Goal: Transaction & Acquisition: Purchase product/service

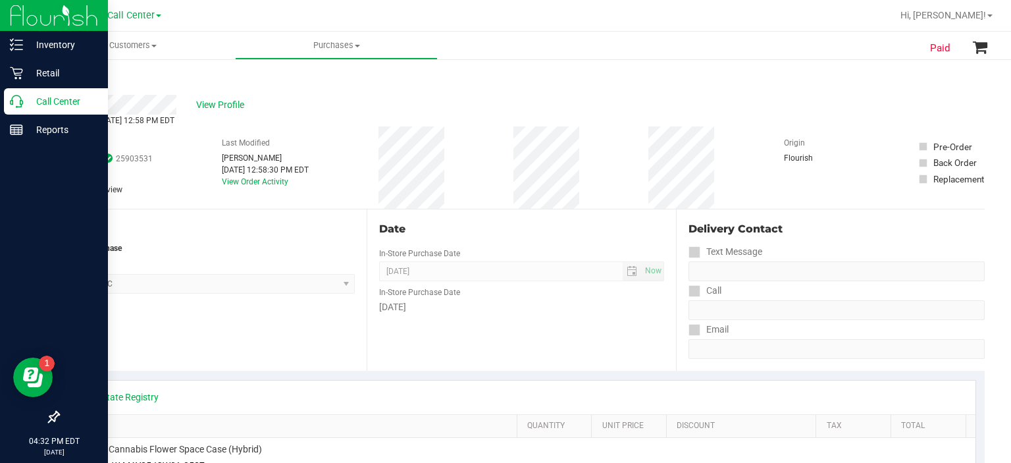
scroll to position [37, 0]
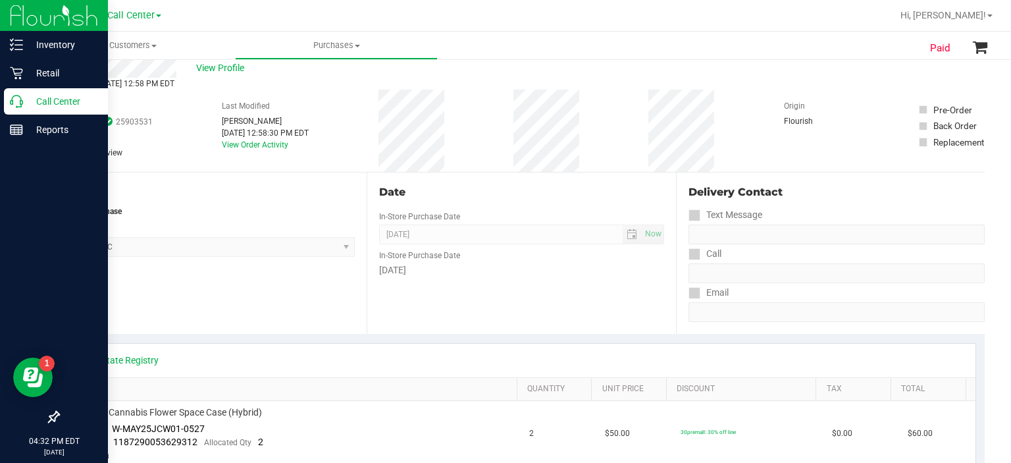
click at [11, 107] on icon at bounding box center [16, 101] width 13 height 13
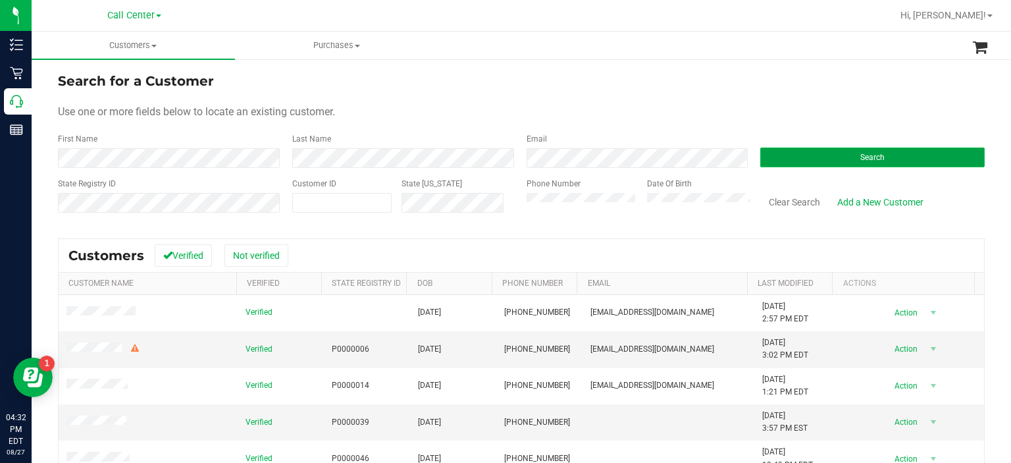
click at [821, 153] on button "Search" at bounding box center [872, 157] width 224 height 20
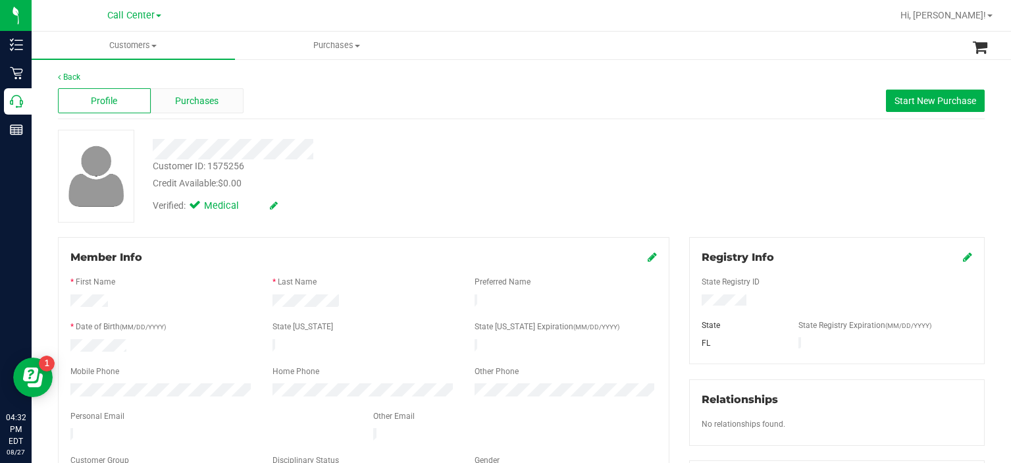
click at [203, 104] on span "Purchases" at bounding box center [196, 101] width 43 height 14
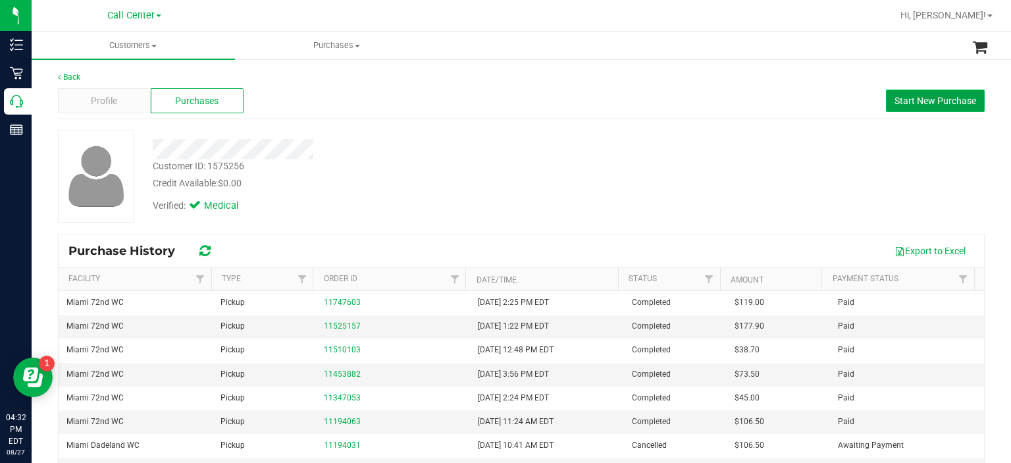
click at [948, 91] on button "Start New Purchase" at bounding box center [935, 101] width 99 height 22
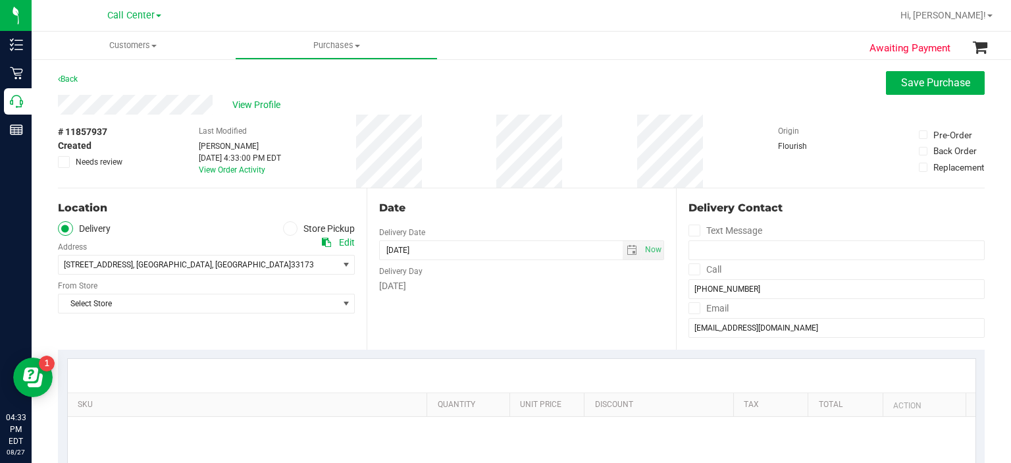
click at [292, 231] on span at bounding box center [290, 228] width 15 height 15
click at [0, 0] on input "Store Pickup" at bounding box center [0, 0] width 0 height 0
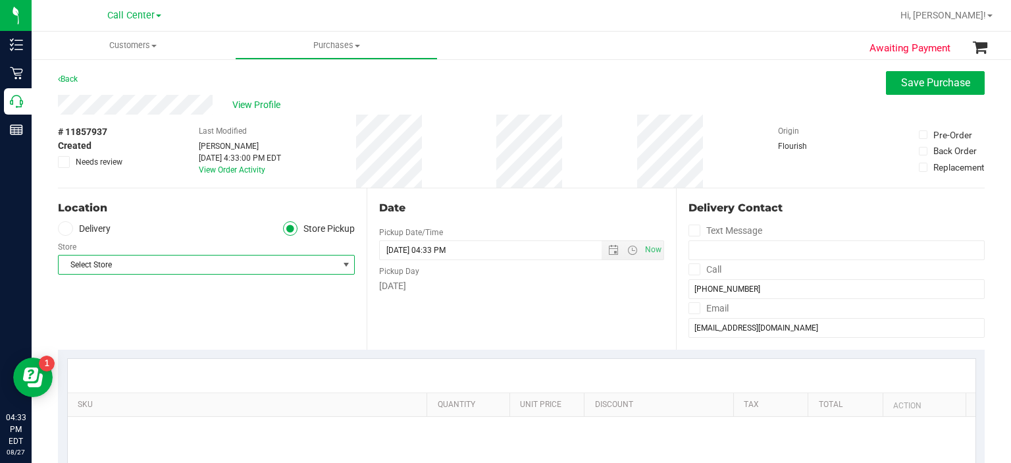
click at [269, 259] on span "Select Store" at bounding box center [198, 264] width 279 height 18
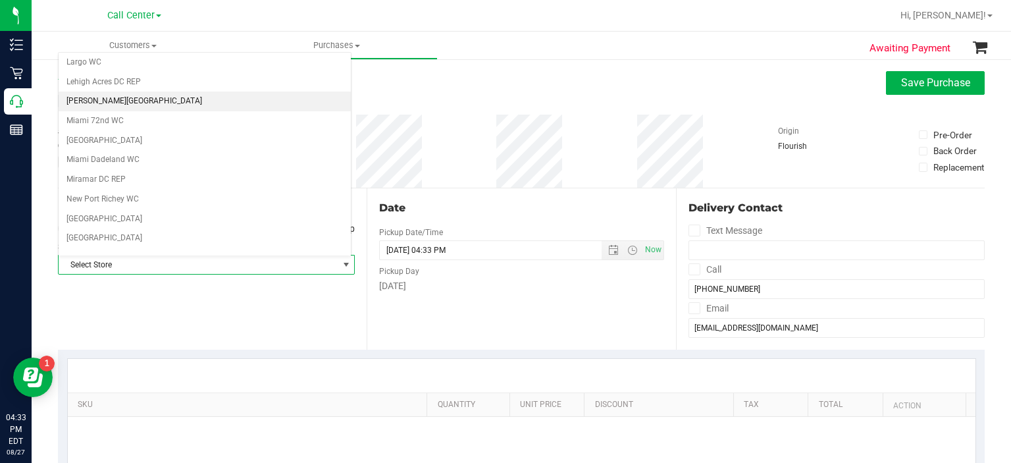
scroll to position [390, 0]
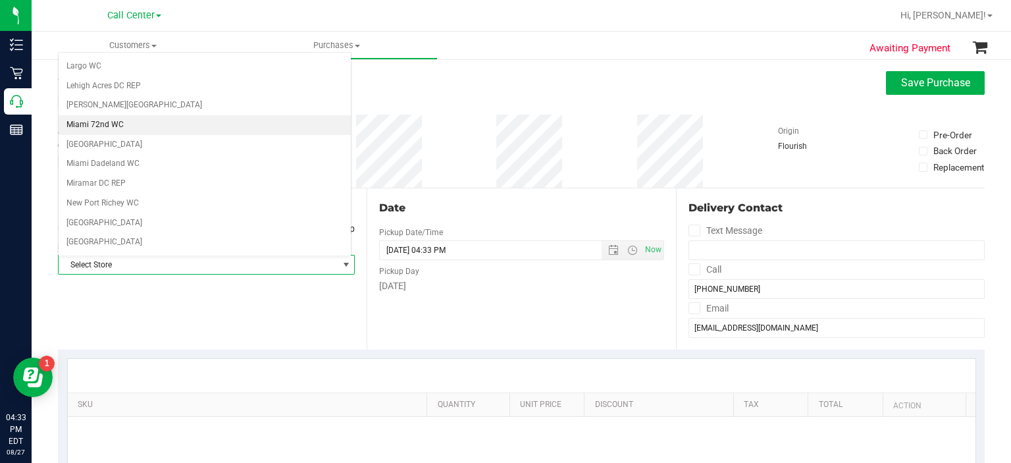
click at [138, 124] on li "Miami 72nd WC" at bounding box center [205, 125] width 292 height 20
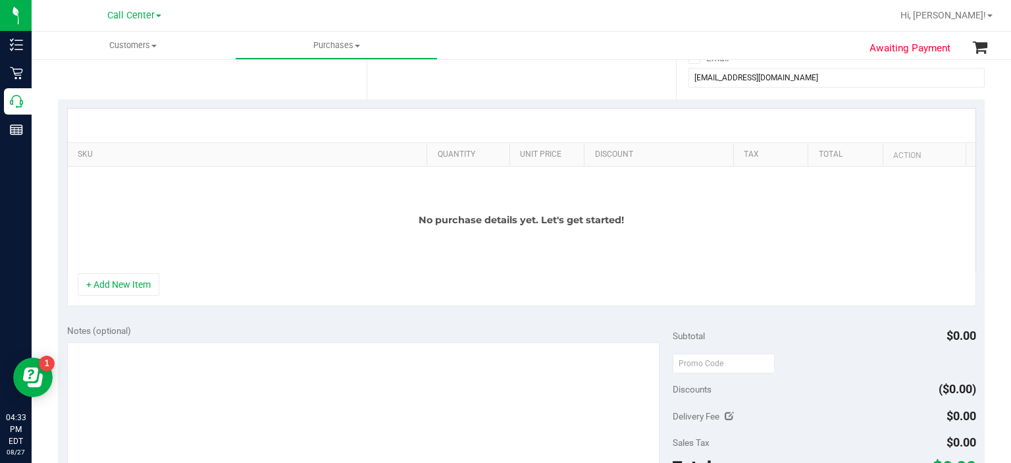
scroll to position [261, 0]
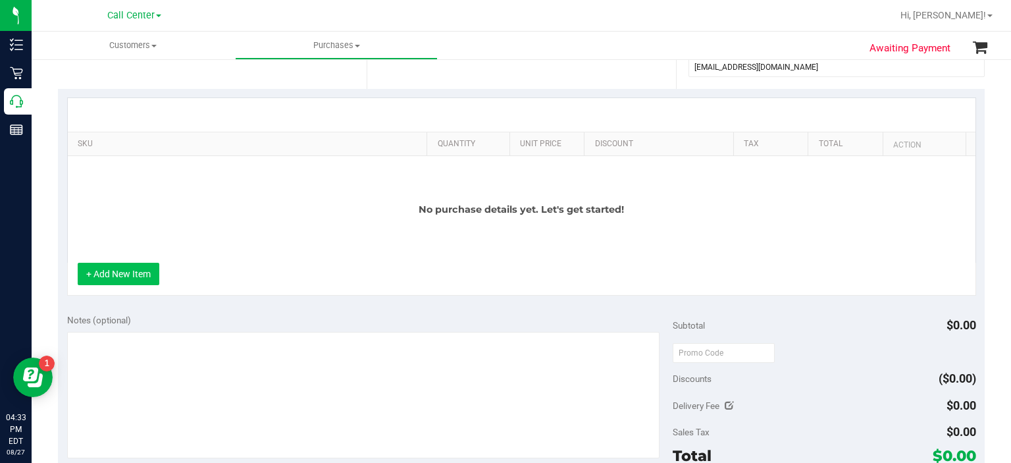
click at [143, 278] on button "+ Add New Item" at bounding box center [119, 274] width 82 height 22
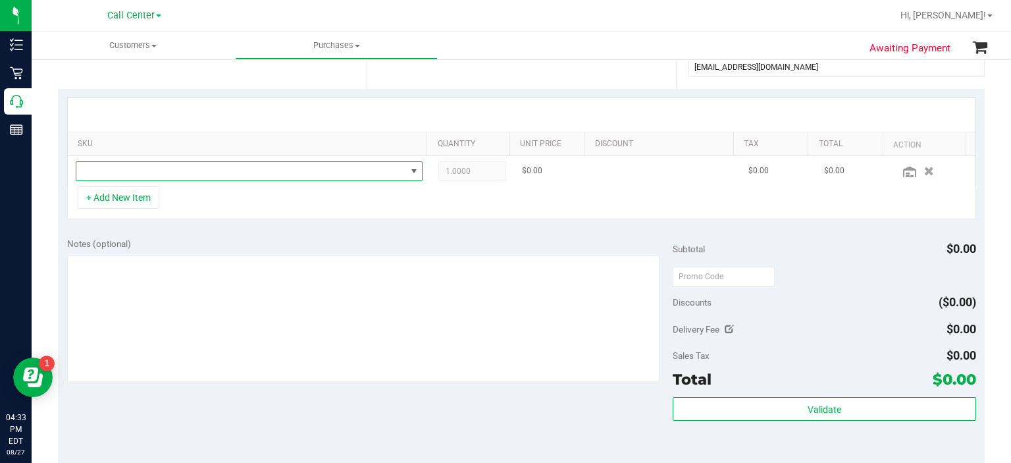
click at [190, 170] on span "NO DATA FOUND" at bounding box center [241, 171] width 330 height 18
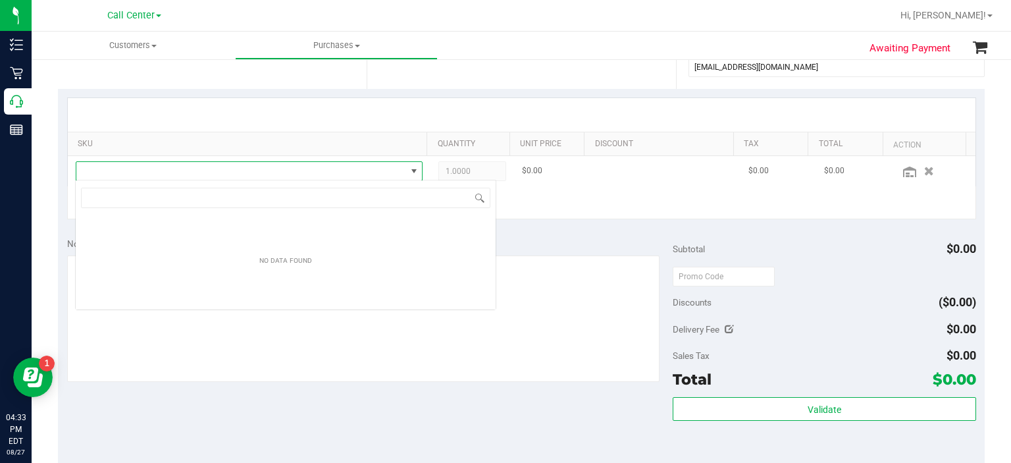
scroll to position [19, 339]
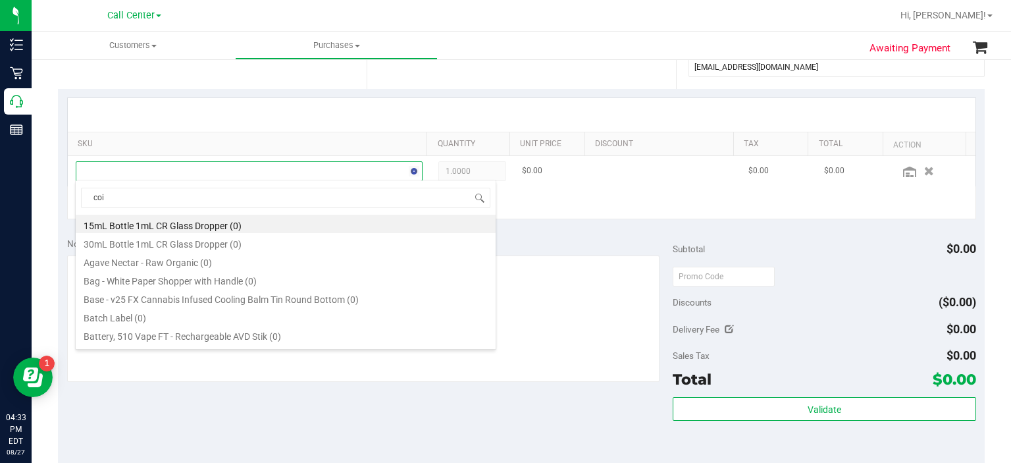
type input "coin"
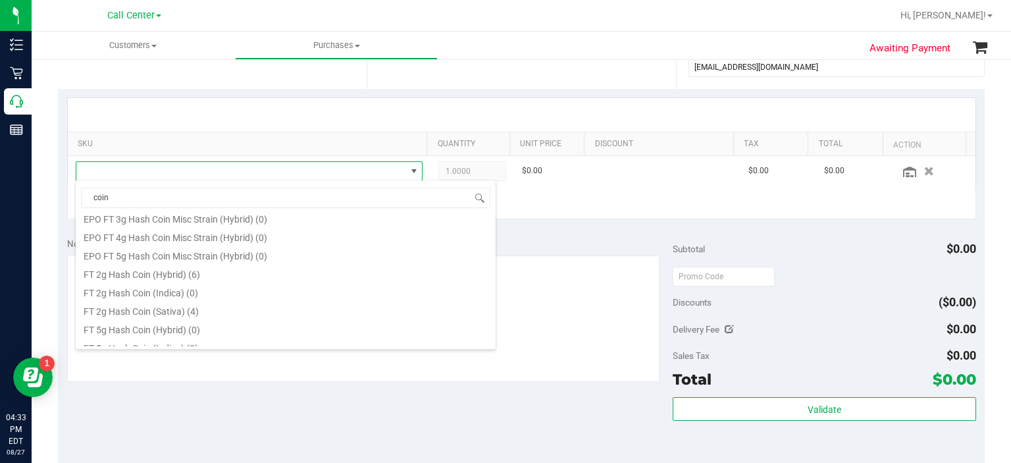
scroll to position [44, 0]
click at [227, 273] on li "FT 2g Hash Coin (Hybrid) (6)" at bounding box center [286, 272] width 420 height 18
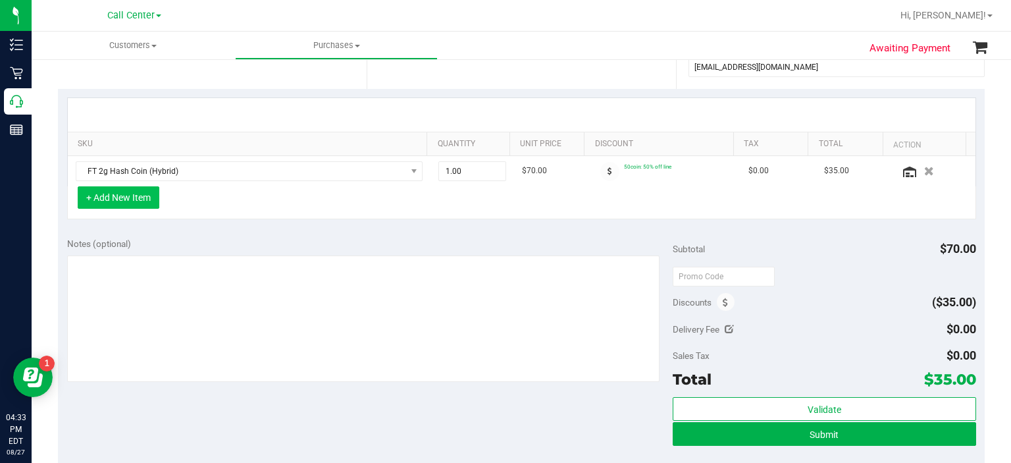
click at [132, 206] on button "+ Add New Item" at bounding box center [119, 197] width 82 height 22
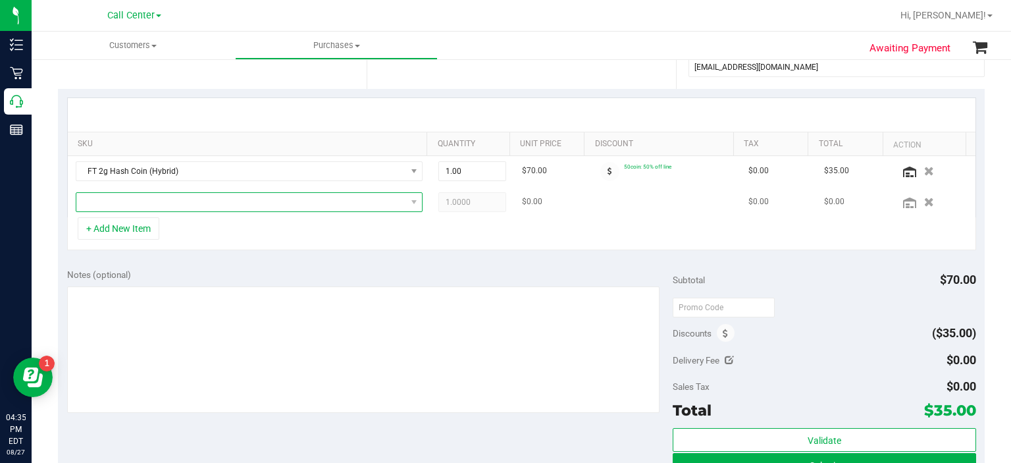
click at [208, 197] on span "NO DATA FOUND" at bounding box center [241, 202] width 330 height 18
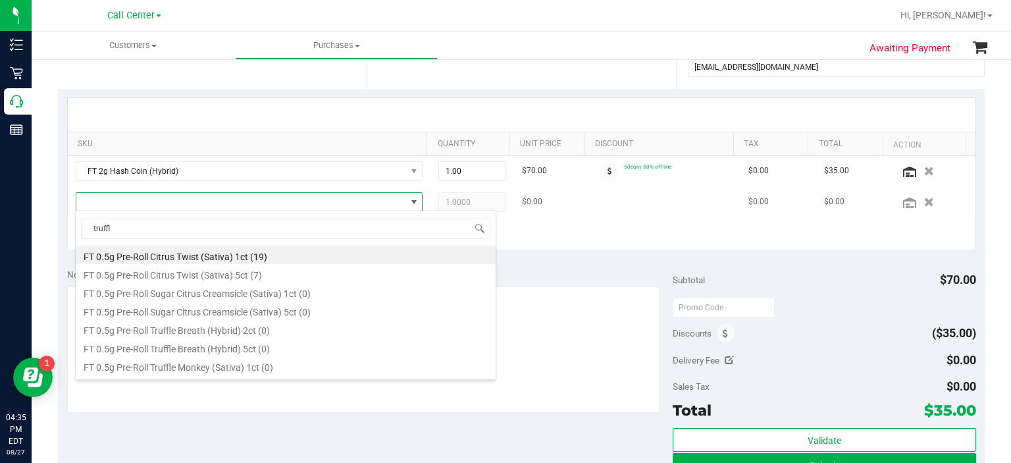
scroll to position [19, 335]
type input "truffle two"
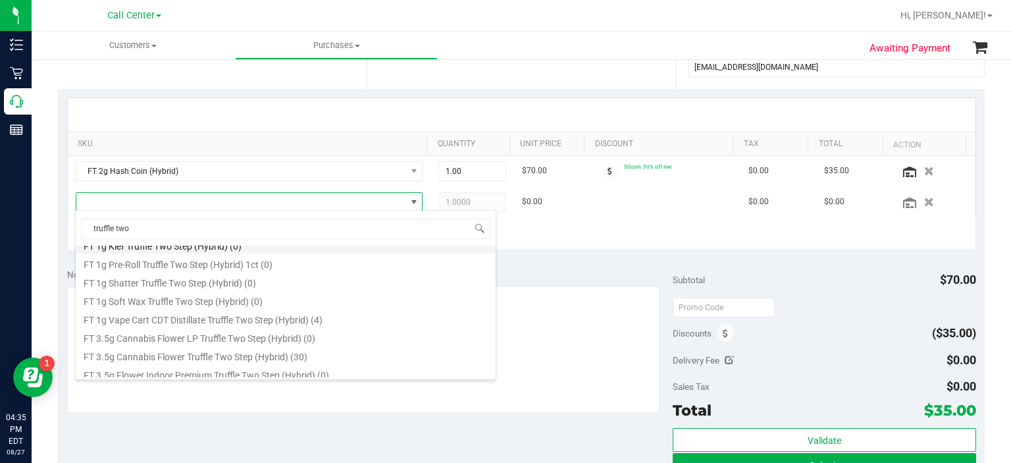
scroll to position [86, 0]
click at [259, 318] on li "FT 1g Vape Cart CDT Distillate Truffle Two Step (Hybrid) (4)" at bounding box center [286, 316] width 420 height 18
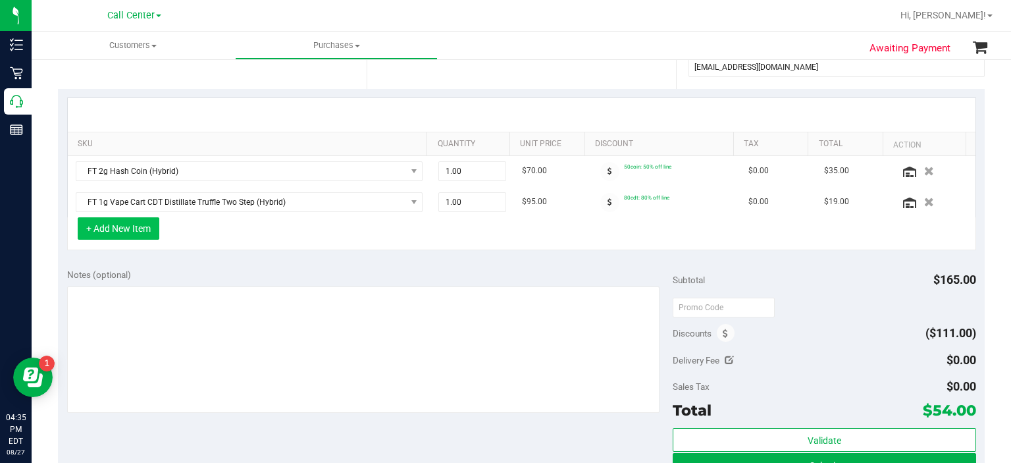
click at [150, 234] on button "+ Add New Item" at bounding box center [119, 228] width 82 height 22
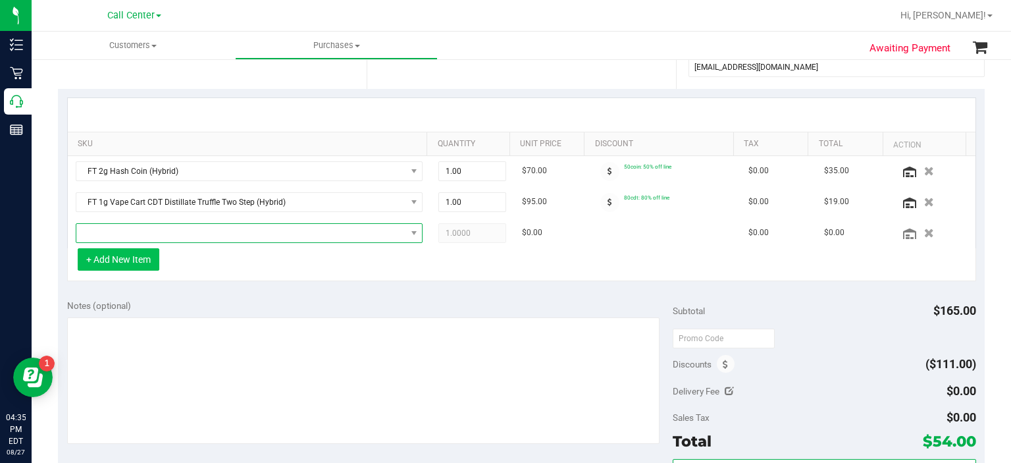
click at [150, 234] on span "NO DATA FOUND" at bounding box center [241, 233] width 330 height 18
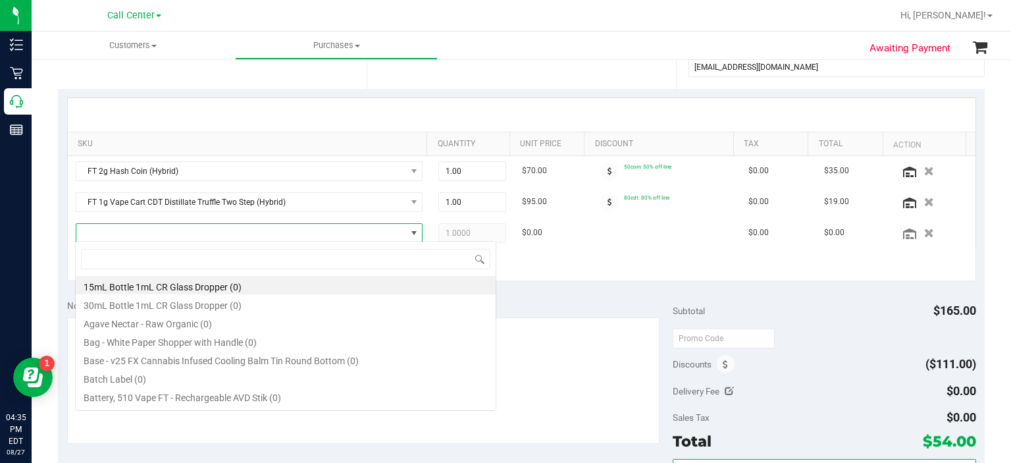
scroll to position [19, 335]
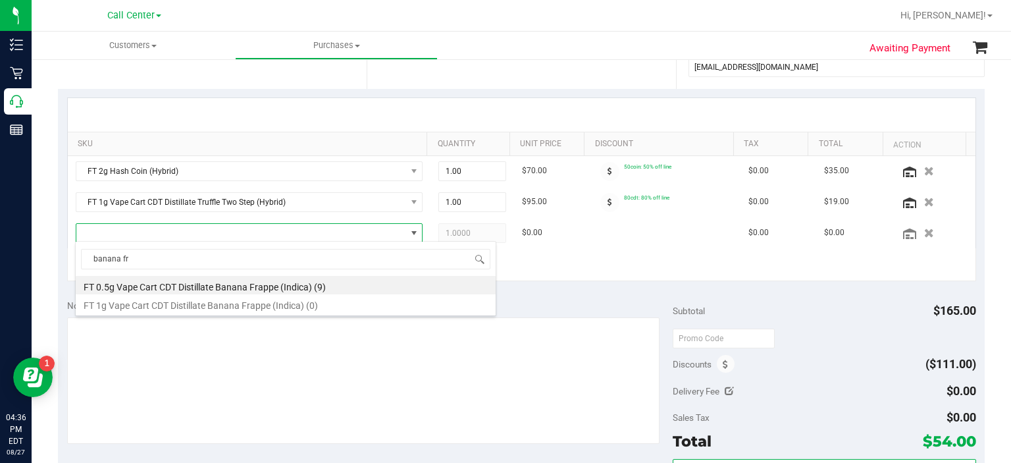
type input "banana fr"
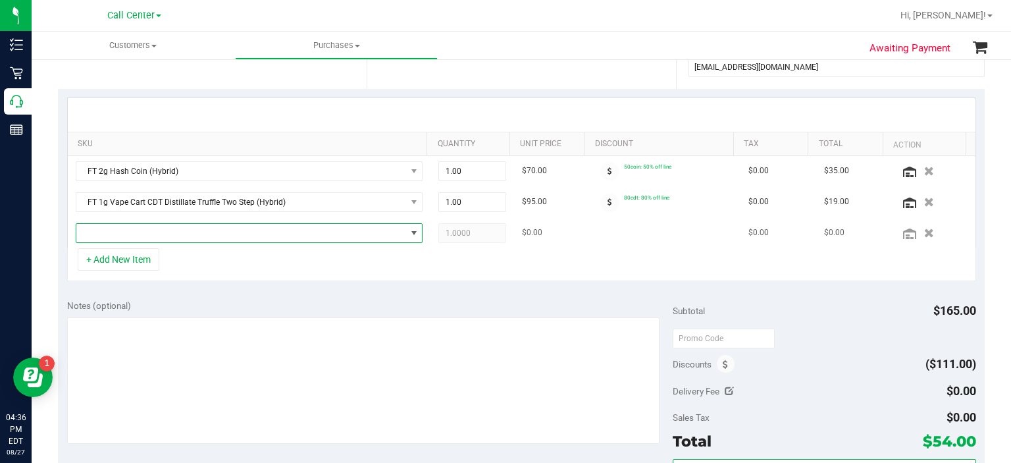
click at [223, 234] on span "NO DATA FOUND" at bounding box center [241, 233] width 330 height 18
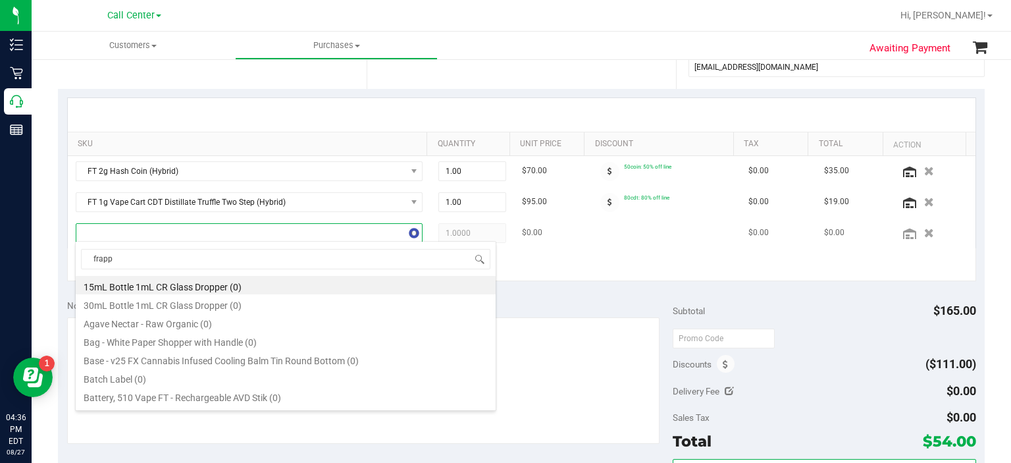
type input "frappe"
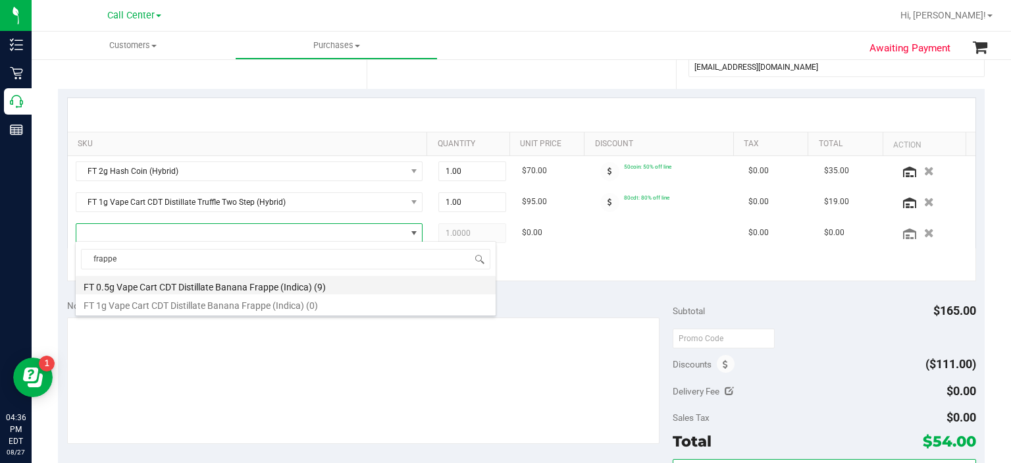
click at [232, 286] on li "FT 0.5g Vape Cart CDT Distillate Banana Frappe (Indica) (9)" at bounding box center [286, 285] width 420 height 18
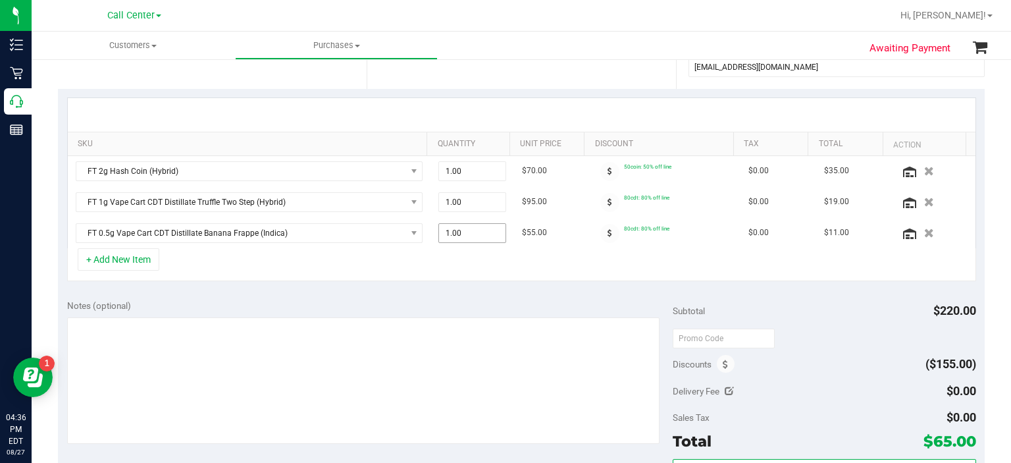
click at [463, 236] on span "1.00 1" at bounding box center [472, 233] width 68 height 20
type input "2"
type input "2.00"
click at [467, 265] on div "+ Add New Item" at bounding box center [521, 264] width 909 height 33
click at [118, 252] on button "+ Add New Item" at bounding box center [119, 259] width 82 height 22
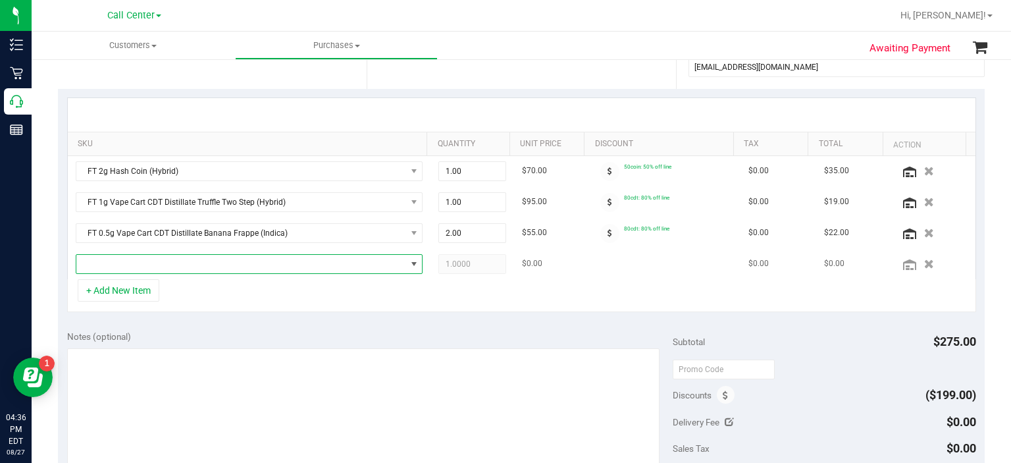
click at [179, 265] on span "NO DATA FOUND" at bounding box center [241, 264] width 330 height 18
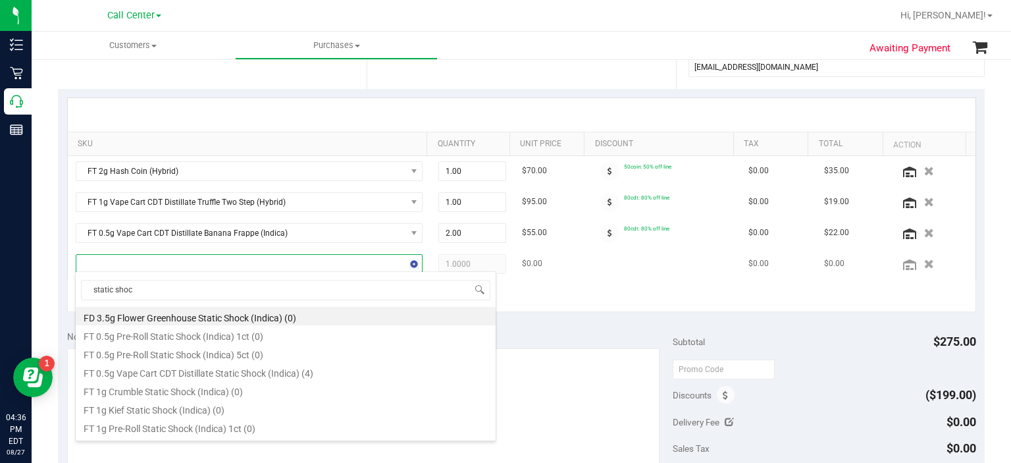
type input "static shock"
click at [222, 362] on li "FT 0.5g Vape Cart CDT Distillate Static Shock (Indica) (4)" at bounding box center [286, 371] width 420 height 18
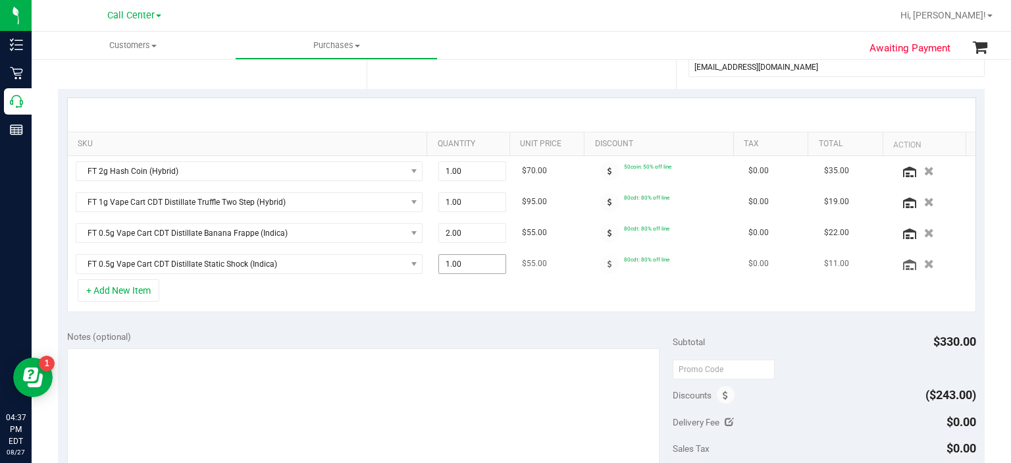
click at [461, 257] on span "1.00 1" at bounding box center [472, 264] width 68 height 20
type input "2"
type input "2.00"
click at [423, 310] on div "SKU Quantity Unit Price Discount Tax Total Action FT 2g Hash Coin (Hybrid) 1.00…" at bounding box center [521, 205] width 927 height 232
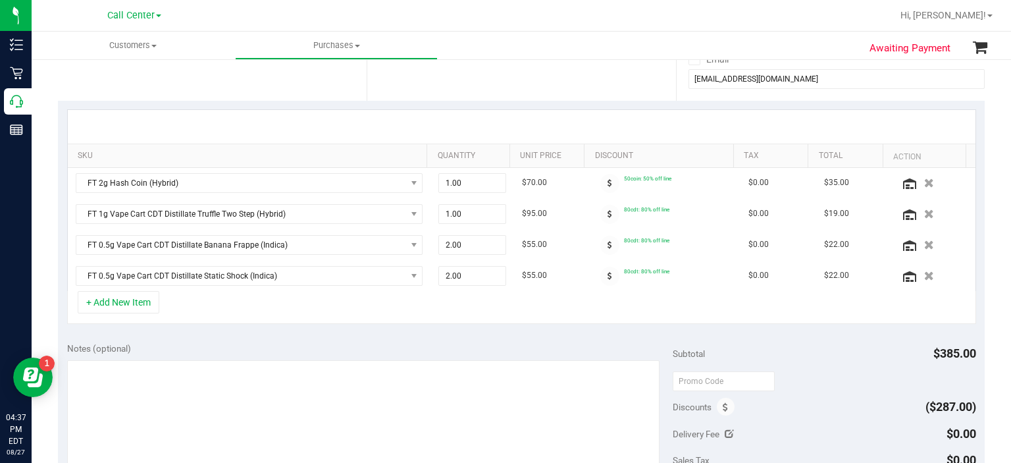
scroll to position [250, 0]
click at [126, 299] on button "+ Add New Item" at bounding box center [119, 301] width 82 height 22
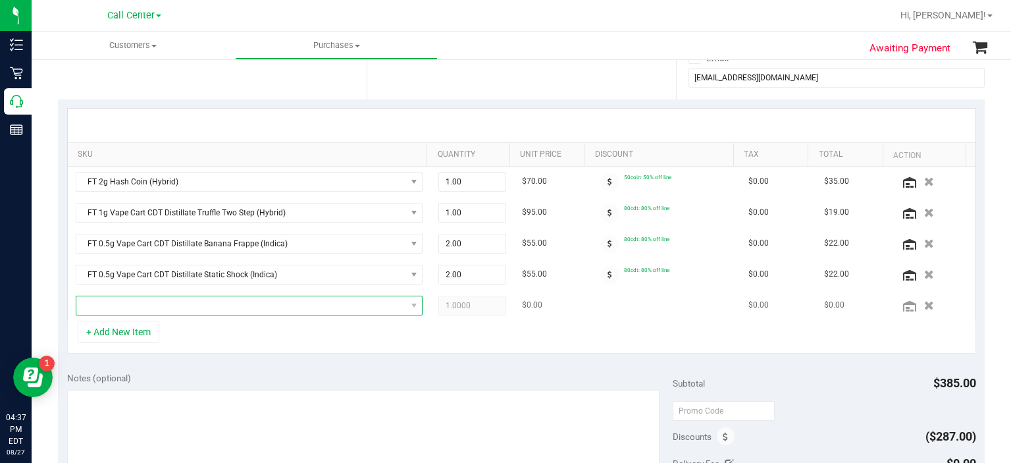
click at [145, 298] on span "NO DATA FOUND" at bounding box center [241, 305] width 330 height 18
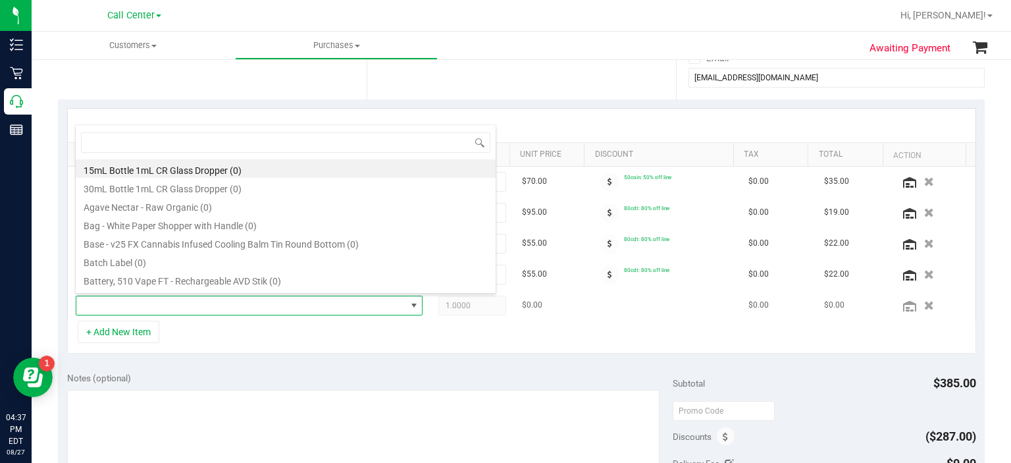
scroll to position [19, 335]
type input "rolling p"
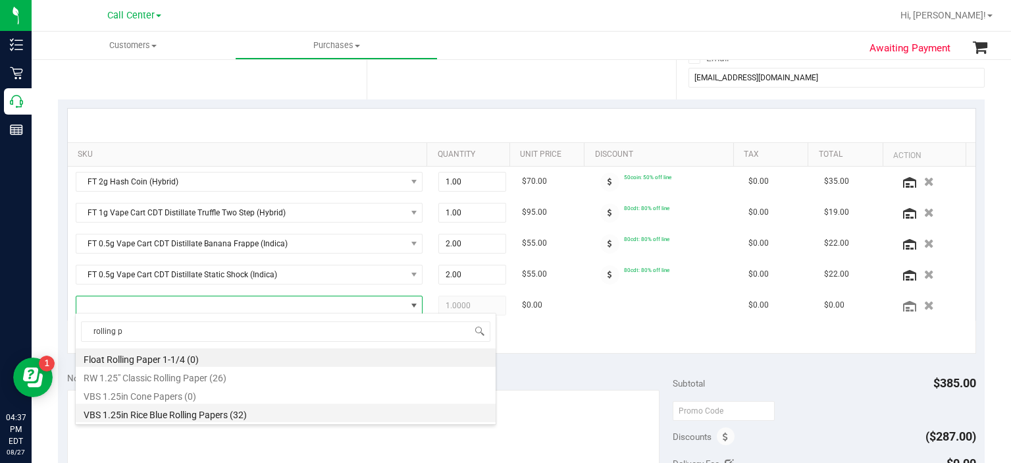
click at [219, 413] on li "VBS 1.25in Rice Blue Rolling Papers (32)" at bounding box center [286, 412] width 420 height 18
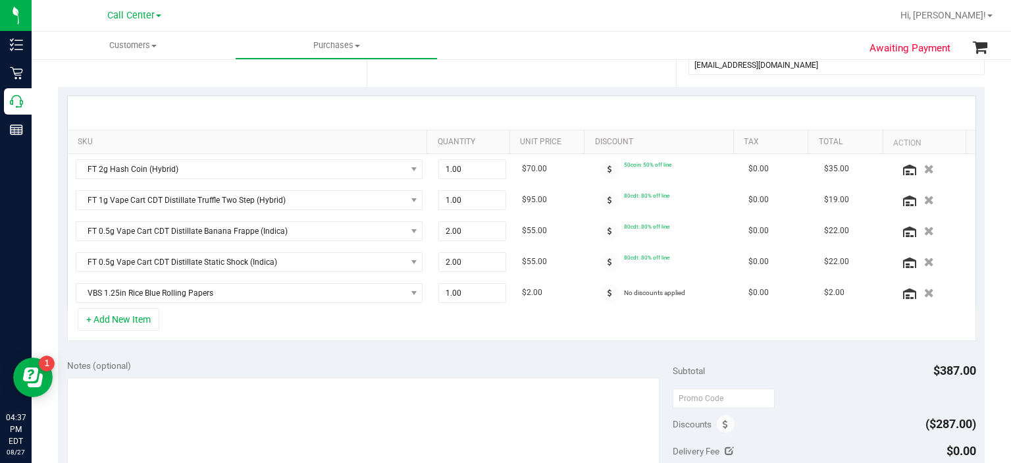
scroll to position [263, 0]
click at [141, 311] on button "+ Add New Item" at bounding box center [119, 318] width 82 height 22
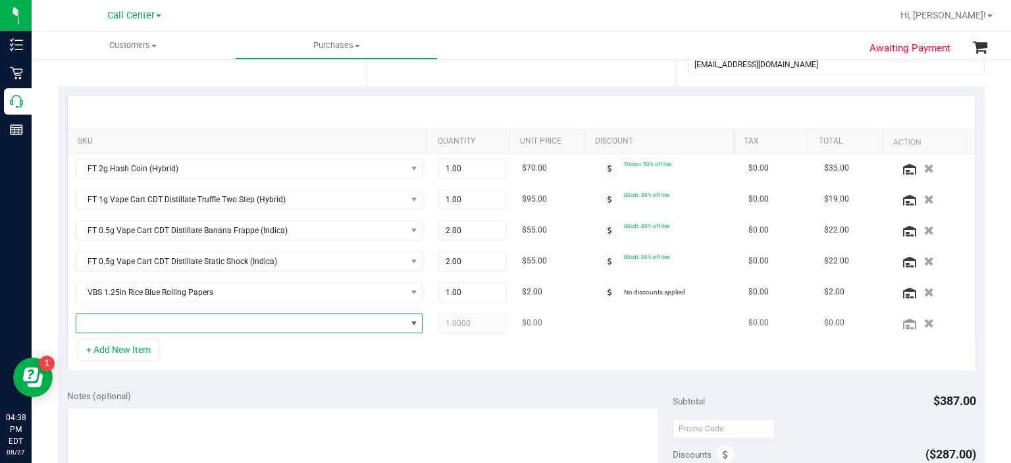
click at [146, 318] on span "NO DATA FOUND" at bounding box center [241, 323] width 330 height 18
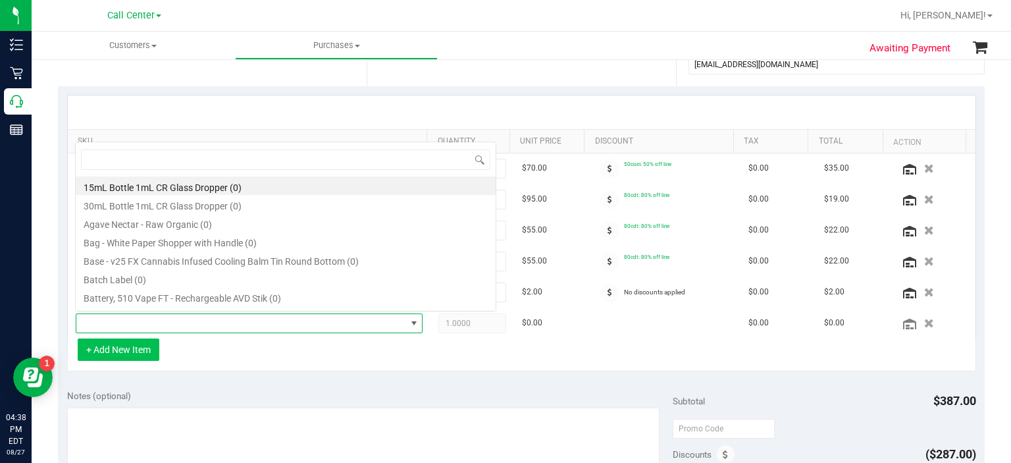
scroll to position [19, 335]
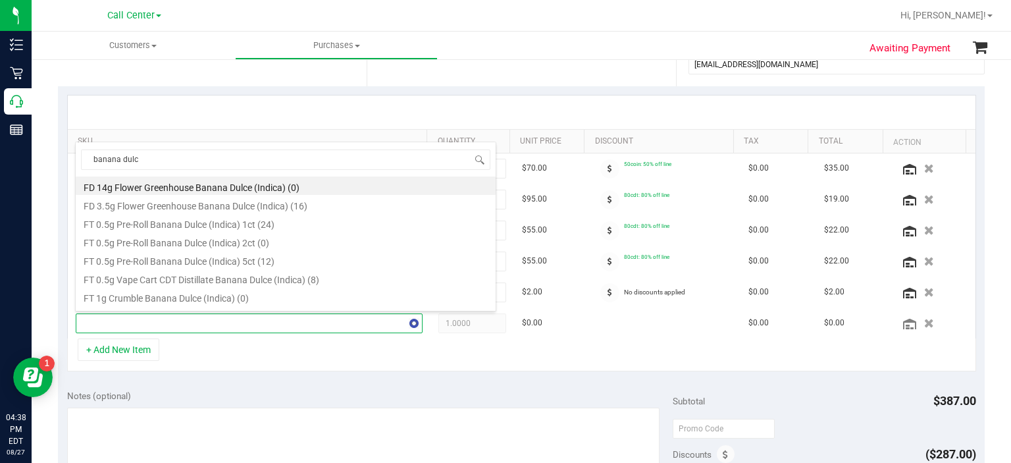
type input "banana dulce"
click at [256, 203] on li "FD 3.5g Flower Greenhouse Banana Dulce (Indica) (16)" at bounding box center [286, 204] width 420 height 18
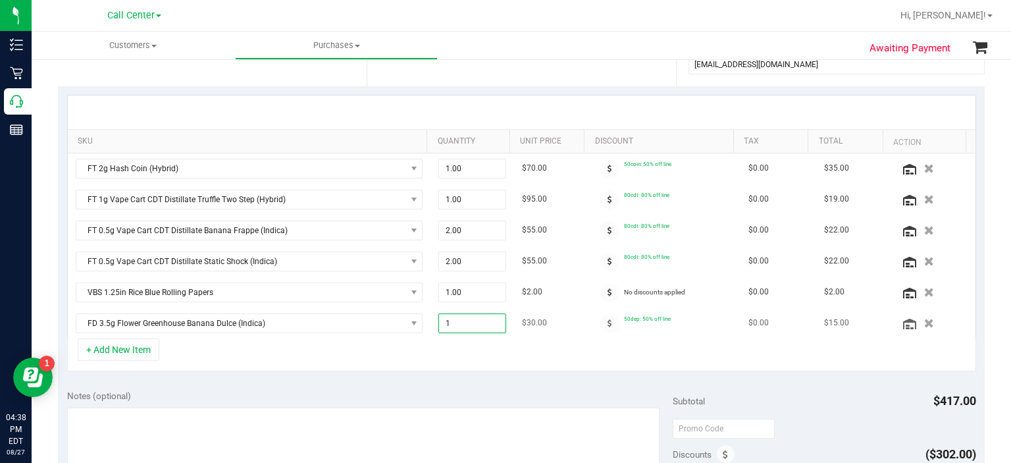
click at [463, 328] on span "1.00 1" at bounding box center [472, 323] width 68 height 20
type input "2"
type input "2.00"
click at [465, 373] on div "SKU Quantity Unit Price Discount Tax Total Action FT 2g Hash Coin (Hybrid) 1.00…" at bounding box center [521, 233] width 927 height 294
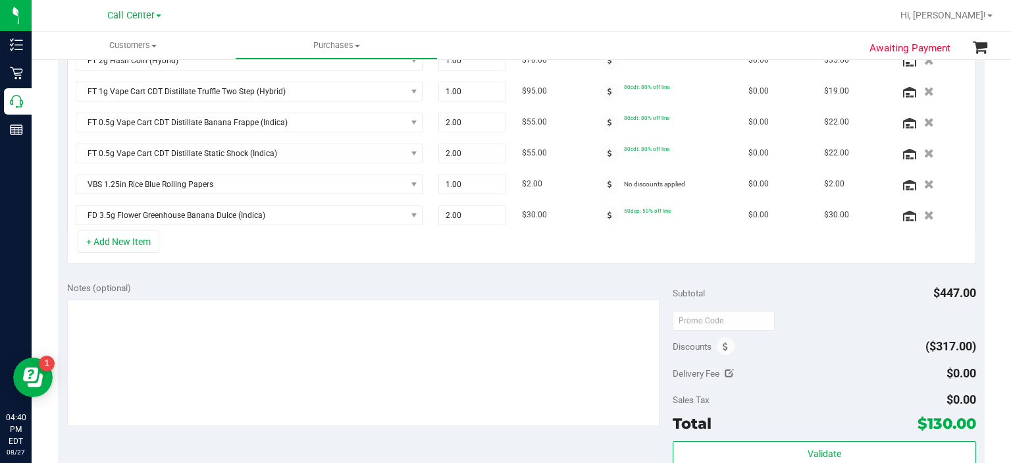
scroll to position [371, 0]
click at [144, 247] on button "+ Add New Item" at bounding box center [119, 241] width 82 height 22
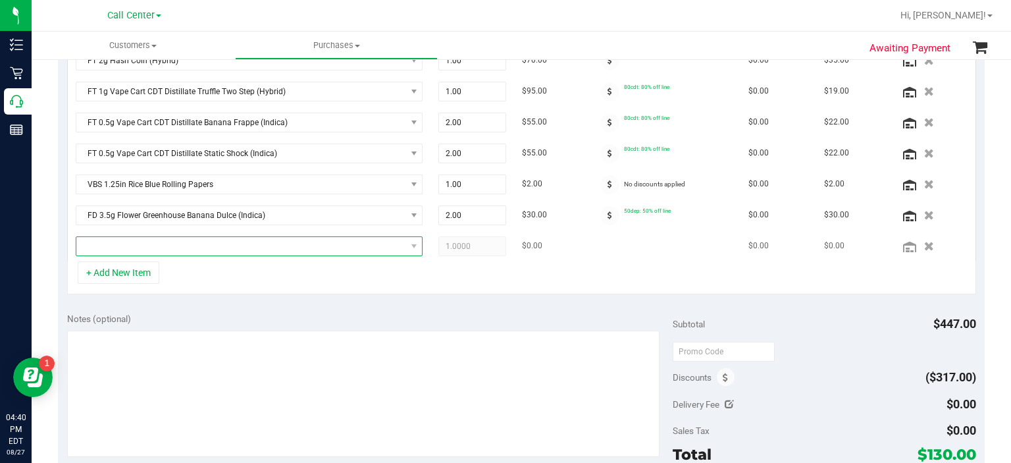
click at [314, 239] on span "NO DATA FOUND" at bounding box center [241, 246] width 330 height 18
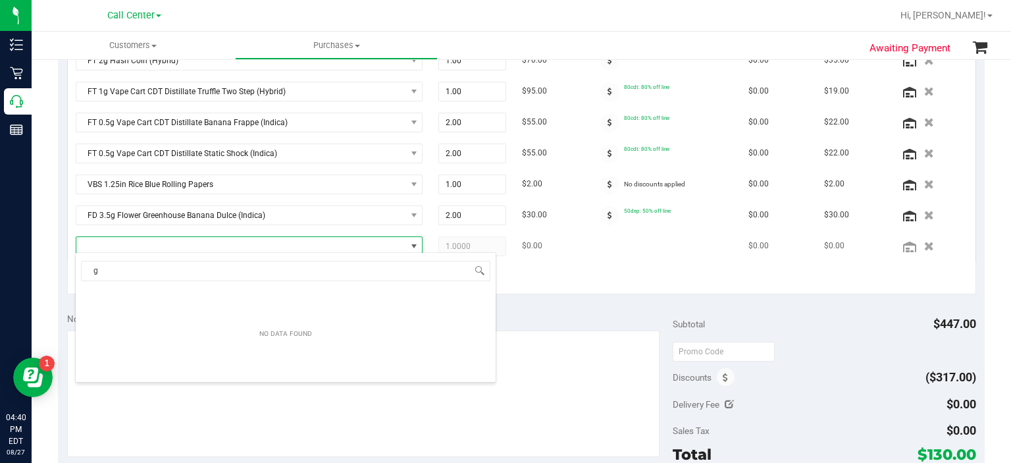
scroll to position [19, 335]
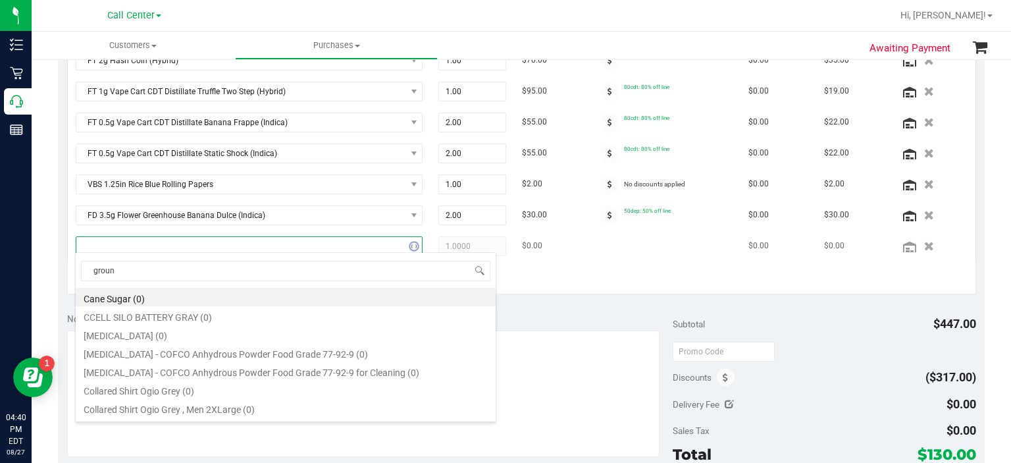
type input "ground"
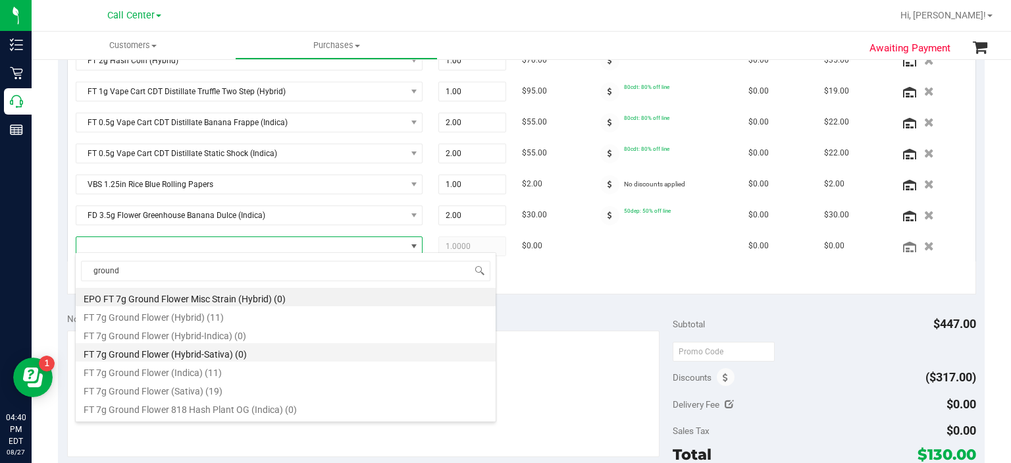
scroll to position [9, 0]
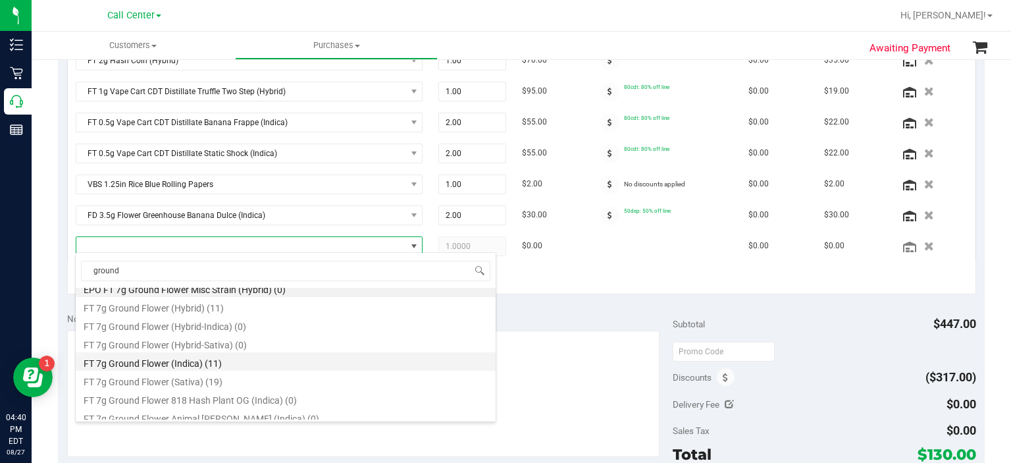
click at [270, 362] on li "FT 7g Ground Flower (Indica) (11)" at bounding box center [286, 361] width 420 height 18
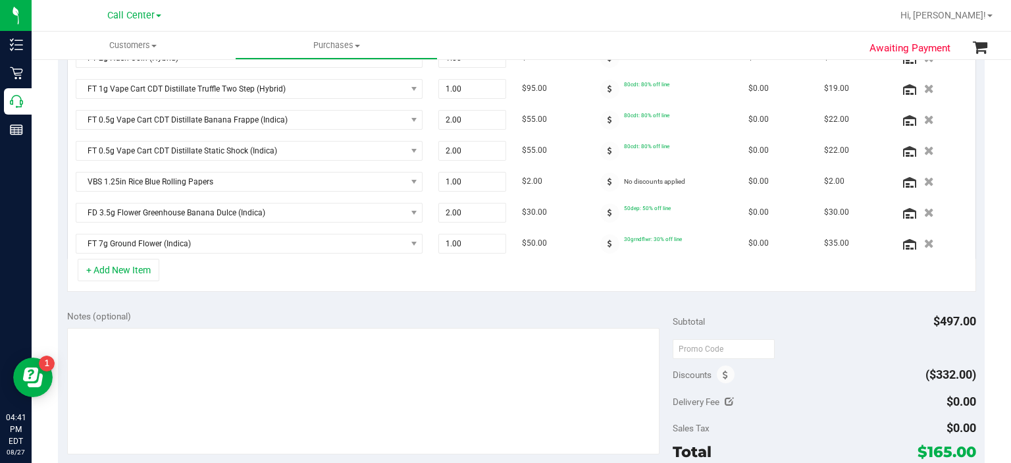
scroll to position [498, 0]
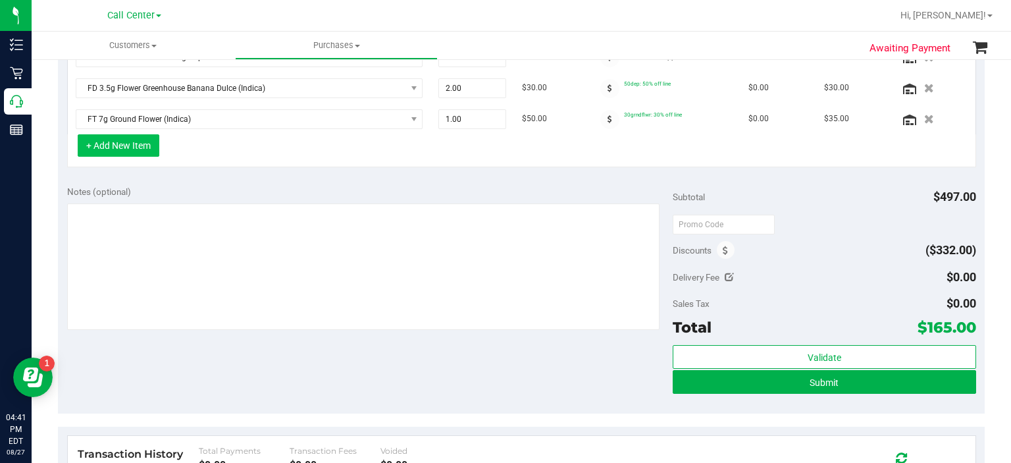
click at [138, 134] on button "+ Add New Item" at bounding box center [119, 145] width 82 height 22
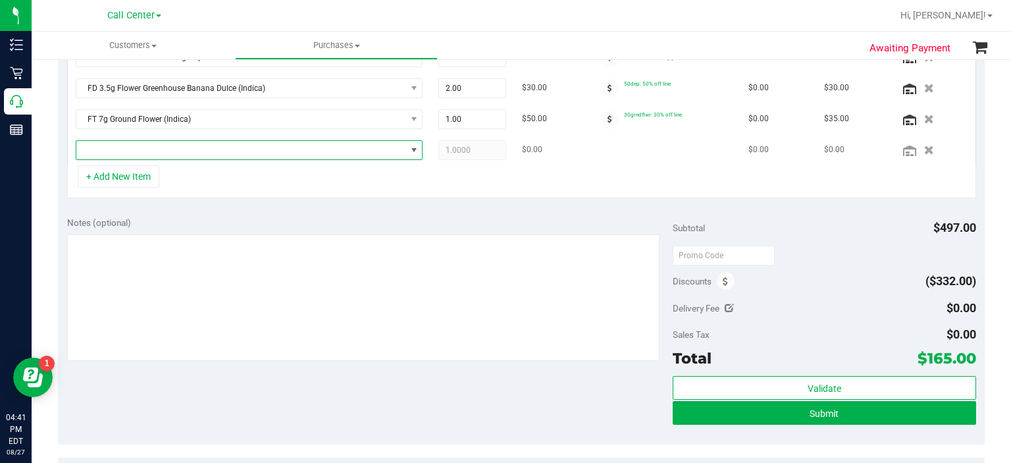
click at [139, 155] on span "NO DATA FOUND" at bounding box center [241, 150] width 330 height 18
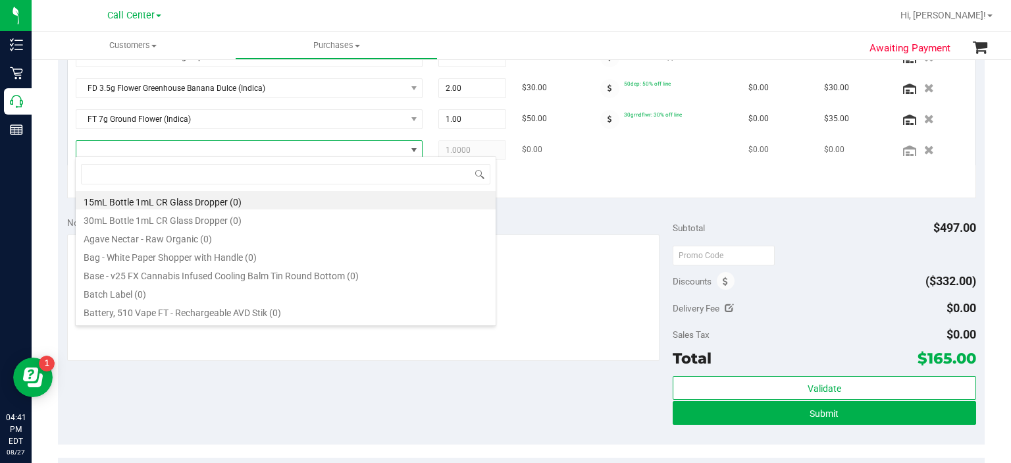
scroll to position [19, 339]
type input "deluxe sugar"
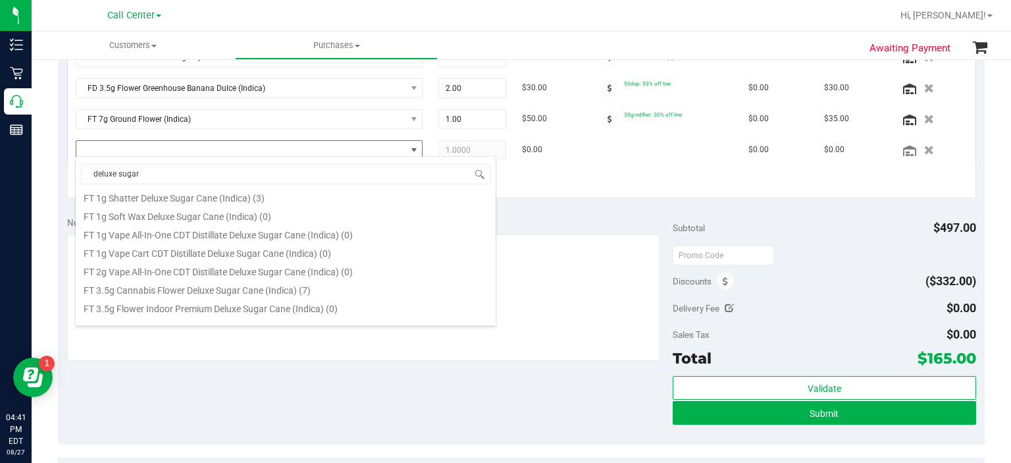
scroll to position [192, 0]
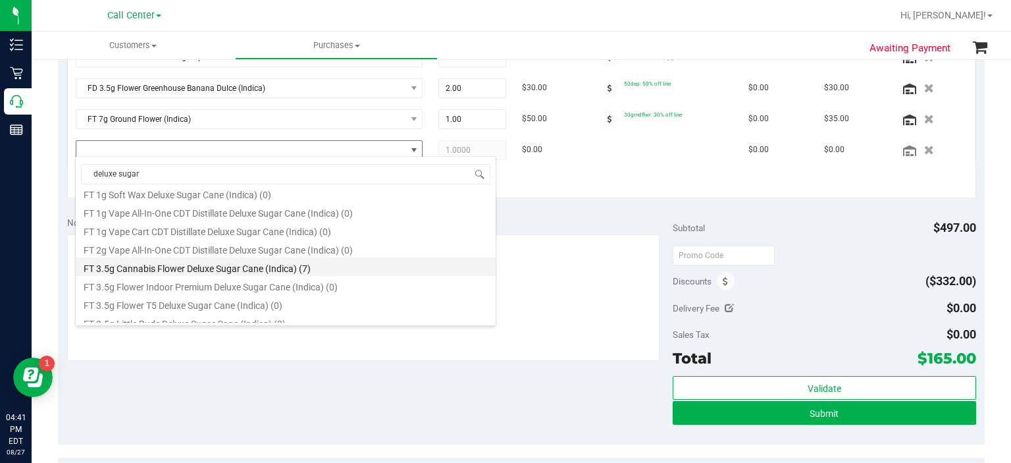
click at [247, 274] on li "FT 3.5g Cannabis Flower Deluxe Sugar Cane (Indica) (7)" at bounding box center [286, 266] width 420 height 18
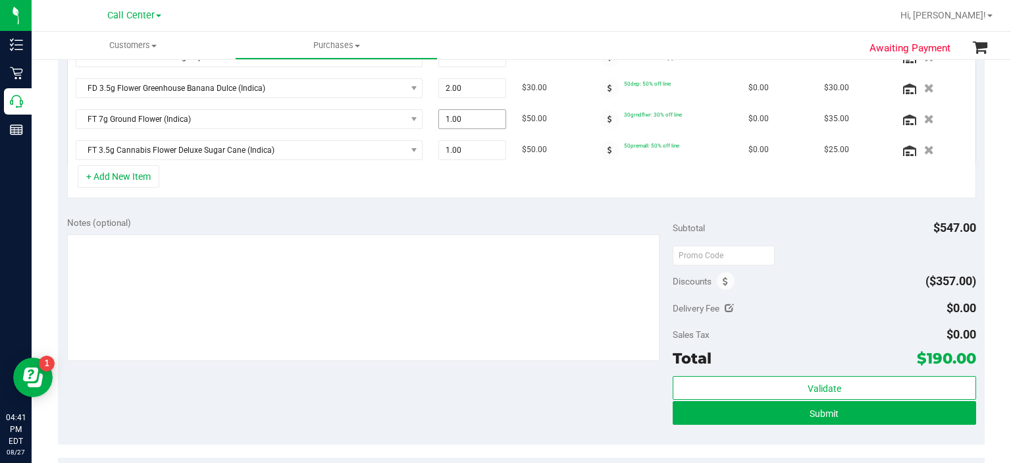
scroll to position [478, 0]
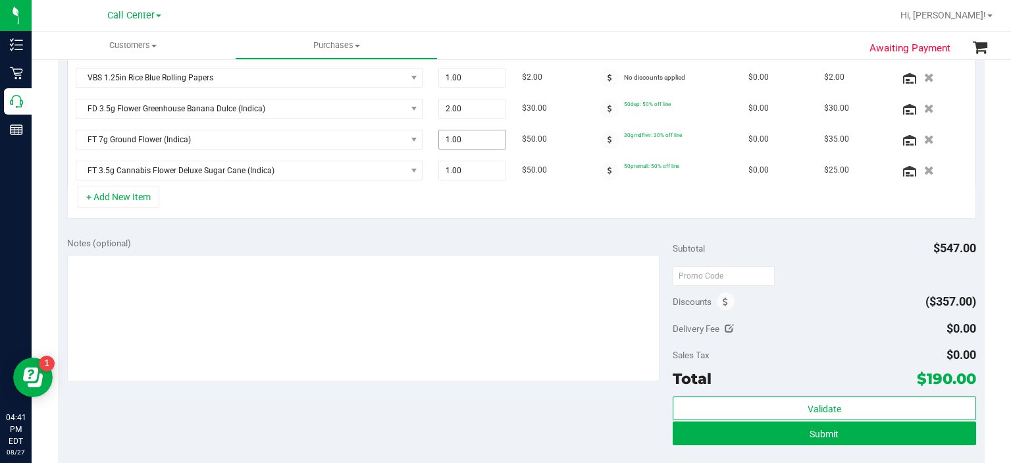
click at [458, 134] on span "1.00 1" at bounding box center [472, 140] width 68 height 20
click at [463, 170] on span "1.00 1" at bounding box center [472, 171] width 68 height 20
type input "2"
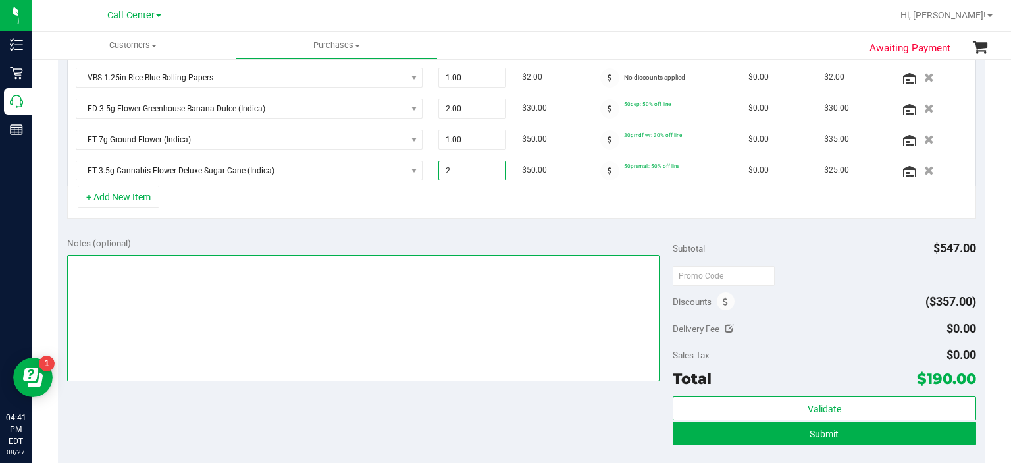
type input "2.00"
click at [451, 265] on textarea at bounding box center [363, 318] width 593 height 126
click at [422, 302] on textarea at bounding box center [363, 318] width 593 height 126
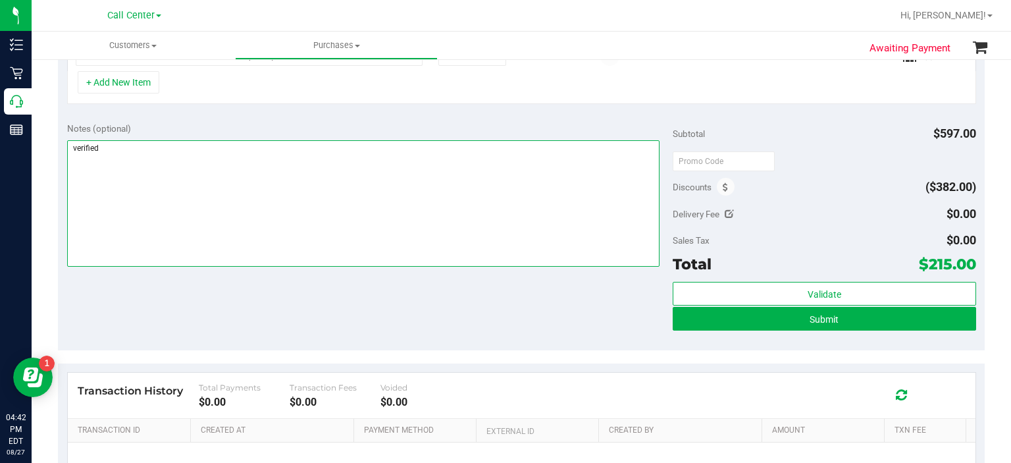
scroll to position [594, 0]
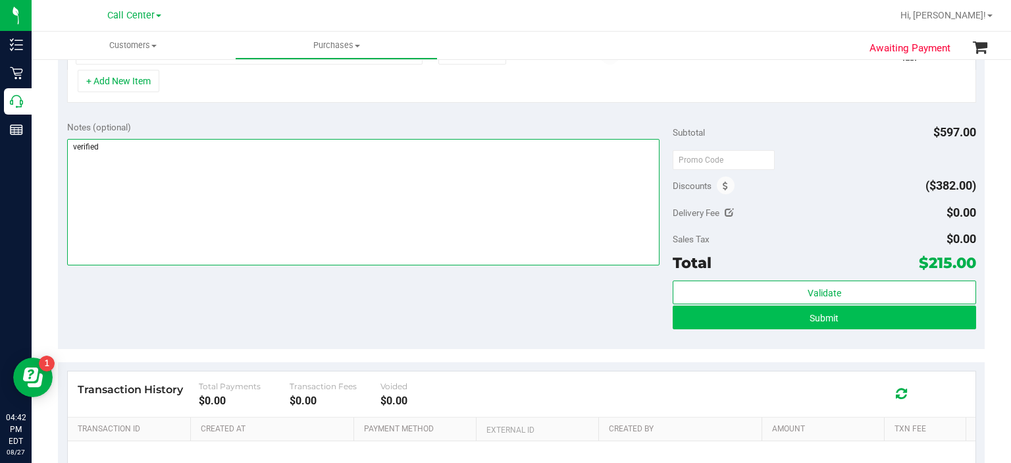
type textarea "verified"
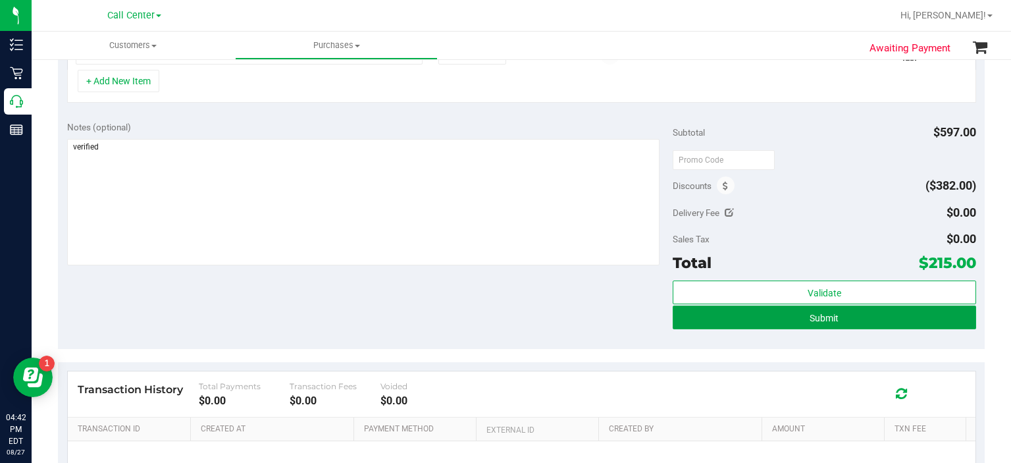
drag, startPoint x: 687, startPoint y: 313, endPoint x: 645, endPoint y: 290, distance: 47.7
click at [645, 290] on div "Notes (optional) Subtotal $597.00 Discounts ($382.00) Delivery Fee $0.00 Sales …" at bounding box center [521, 230] width 927 height 237
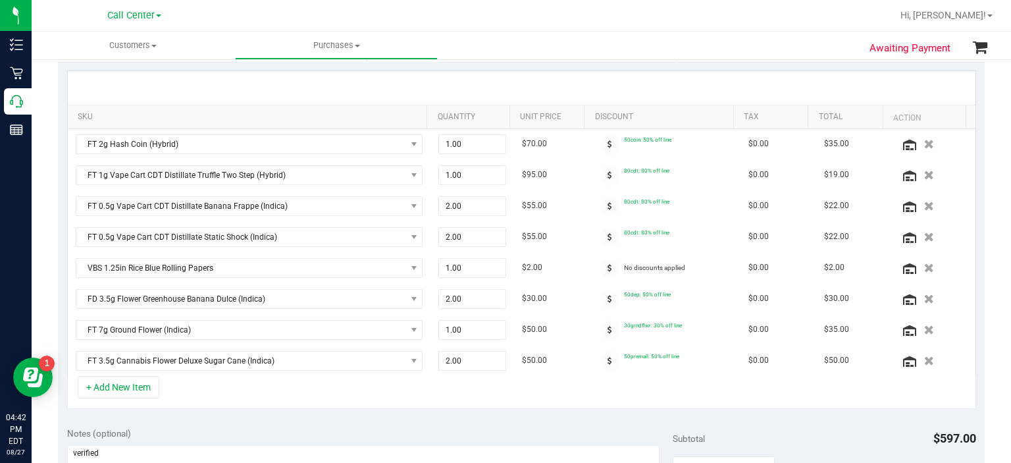
scroll to position [287, 0]
click at [482, 184] on td "1.00 1" at bounding box center [472, 176] width 84 height 31
click at [490, 175] on span "1.00 1" at bounding box center [472, 176] width 68 height 20
type input "2"
type input "2.00"
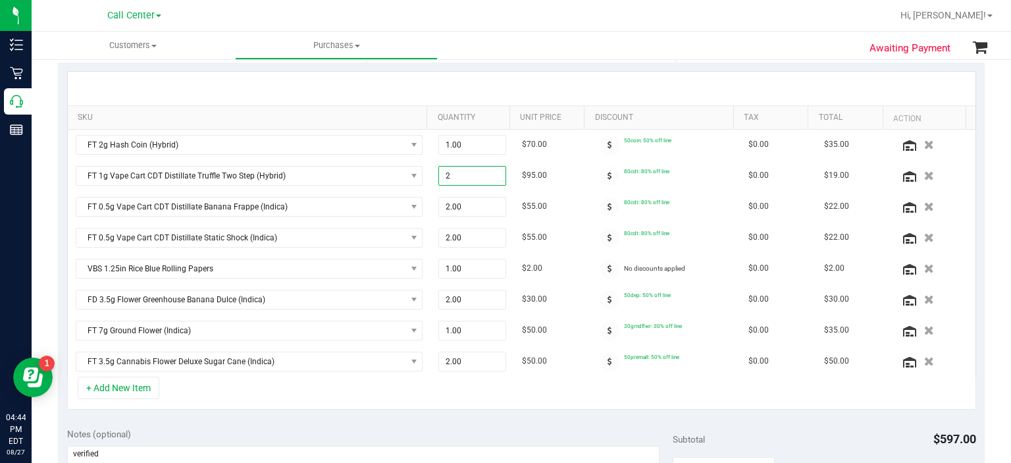
click at [529, 80] on div at bounding box center [522, 89] width 908 height 34
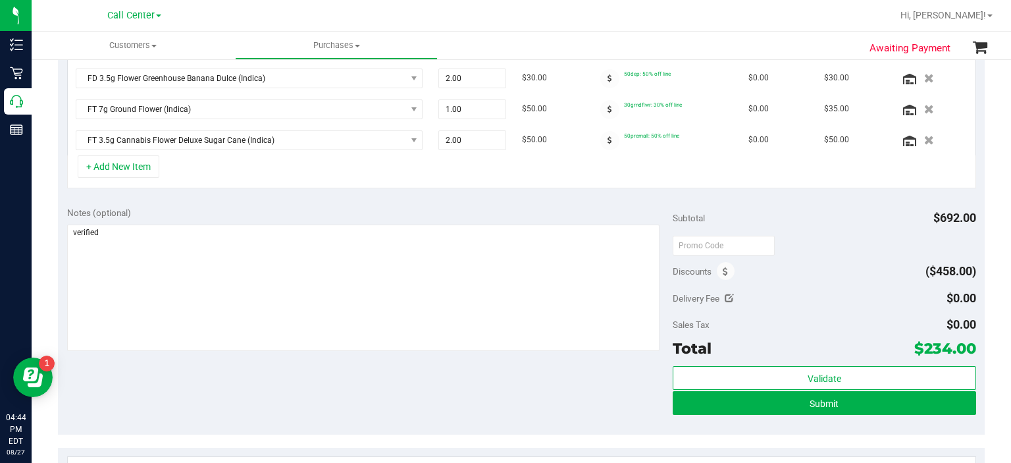
scroll to position [596, 0]
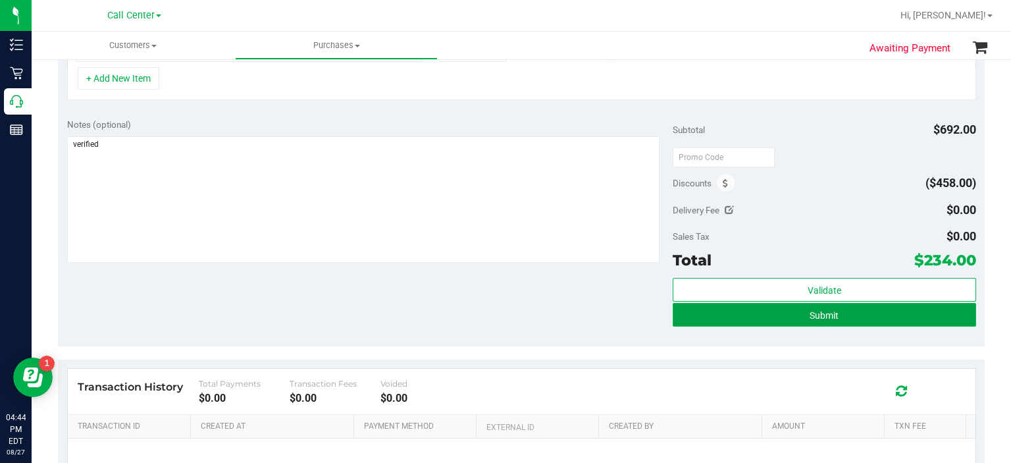
click at [679, 316] on button "Submit" at bounding box center [824, 315] width 303 height 24
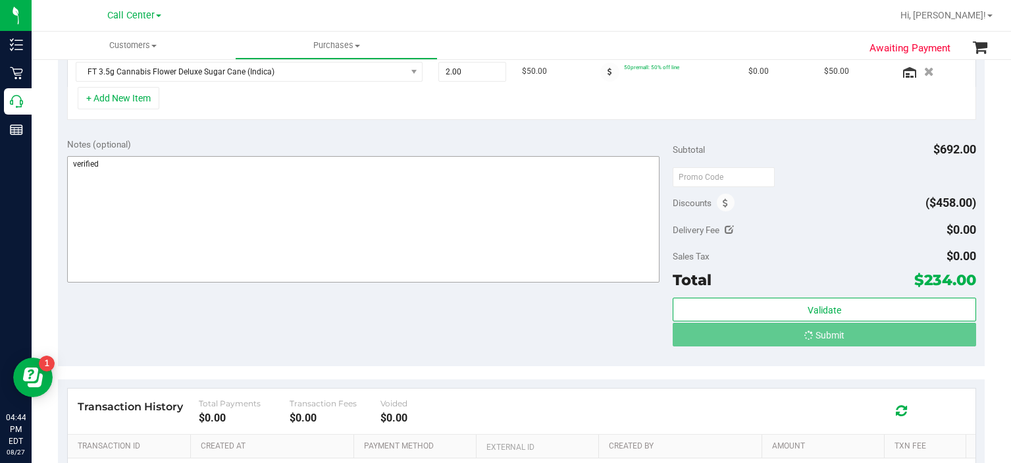
scroll to position [555, 0]
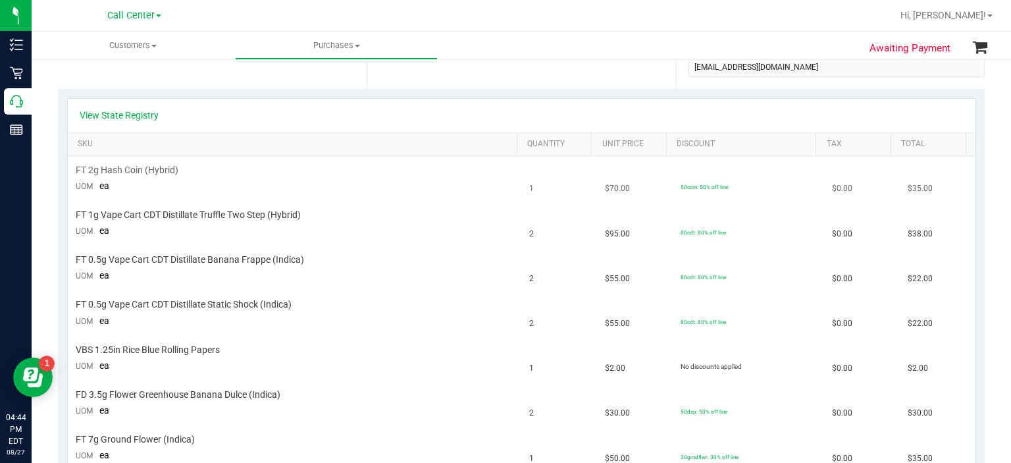
scroll to position [261, 0]
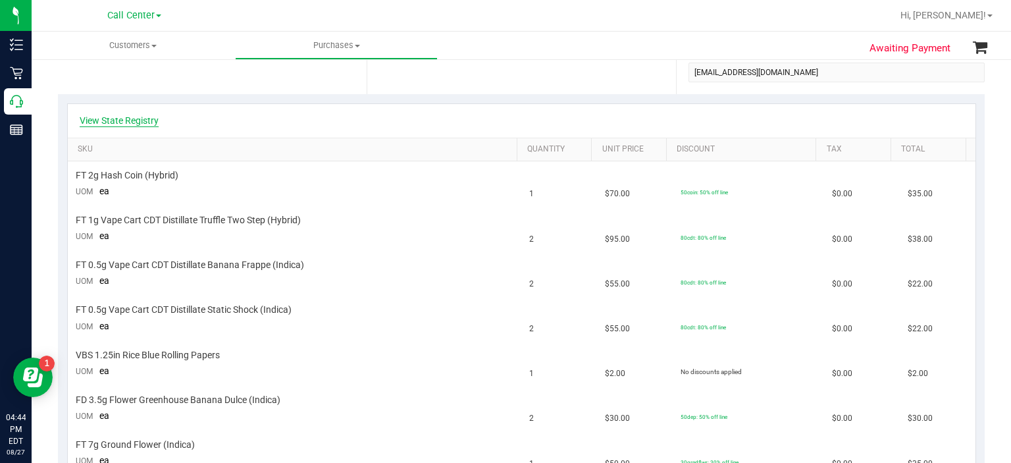
click at [136, 124] on link "View State Registry" at bounding box center [119, 120] width 79 height 13
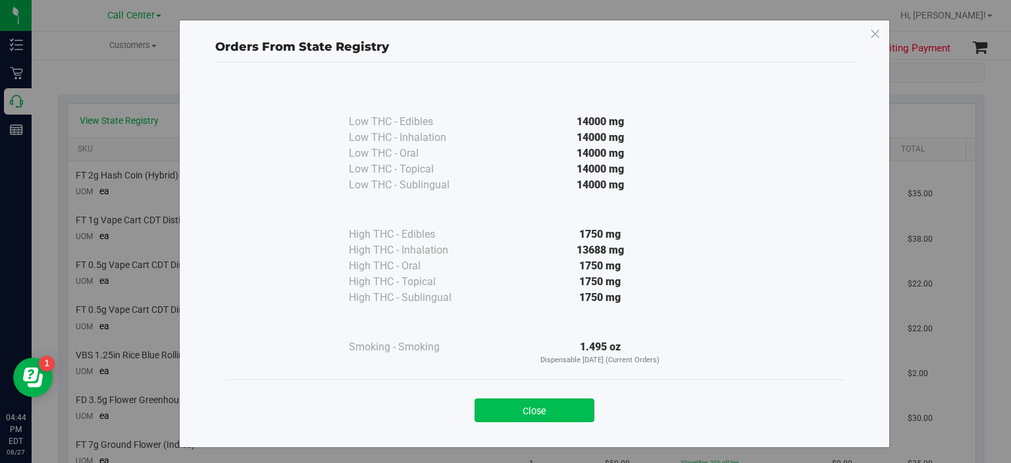
click at [489, 417] on button "Close" at bounding box center [535, 410] width 120 height 24
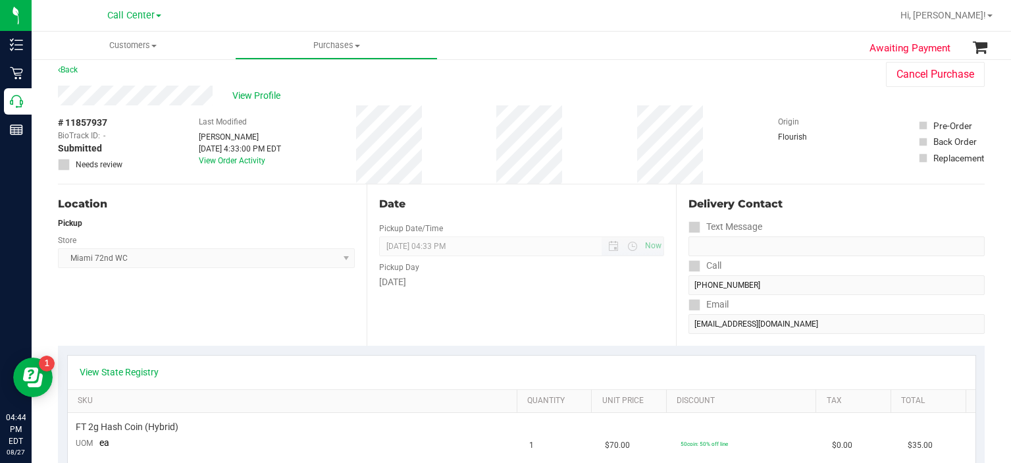
scroll to position [6, 0]
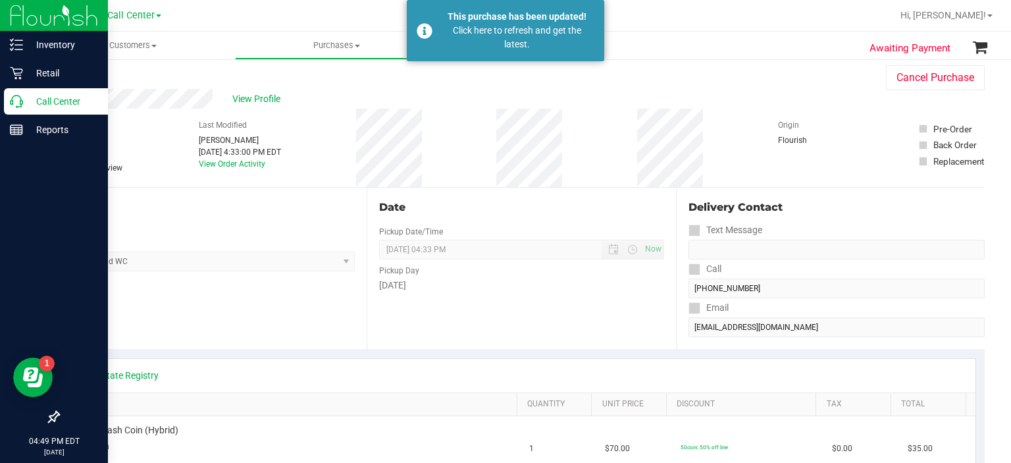
click at [20, 95] on icon at bounding box center [16, 101] width 13 height 13
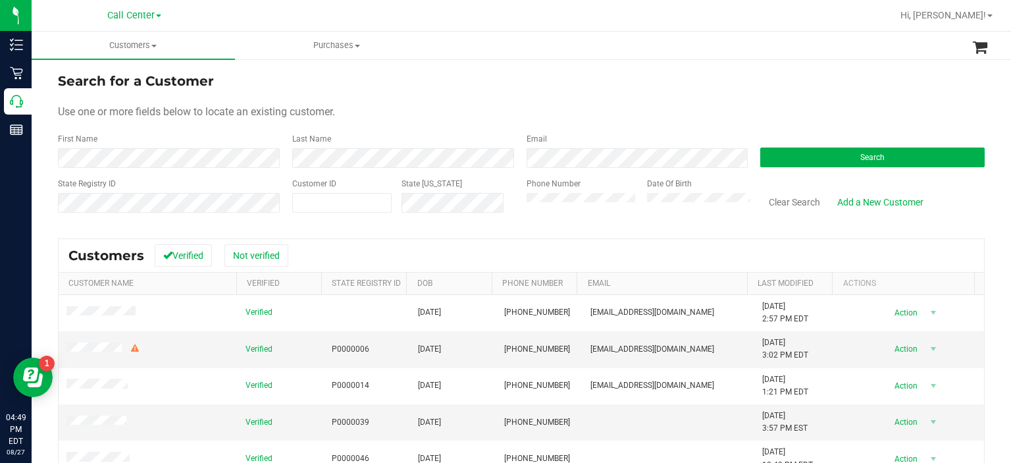
click at [529, 191] on div "Phone Number" at bounding box center [582, 201] width 111 height 47
click at [798, 167] on button "Search" at bounding box center [872, 157] width 224 height 20
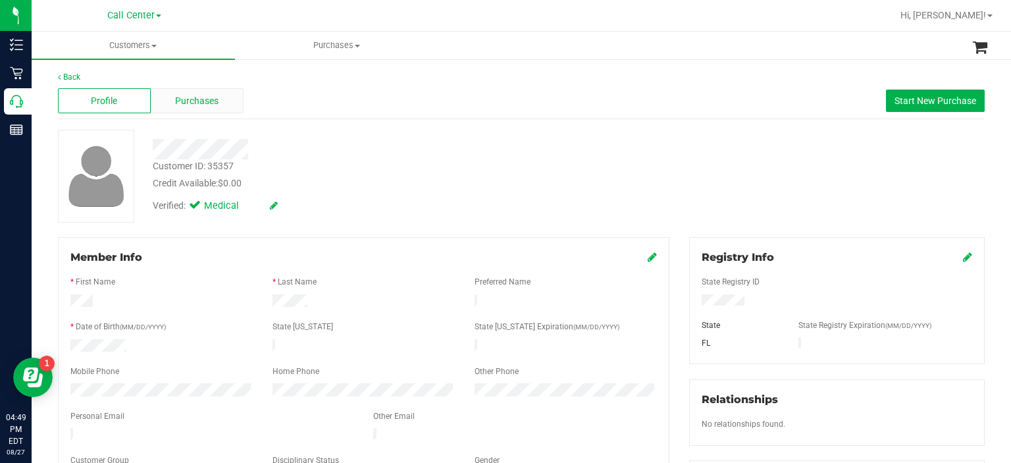
click at [220, 106] on div "Purchases" at bounding box center [197, 100] width 93 height 25
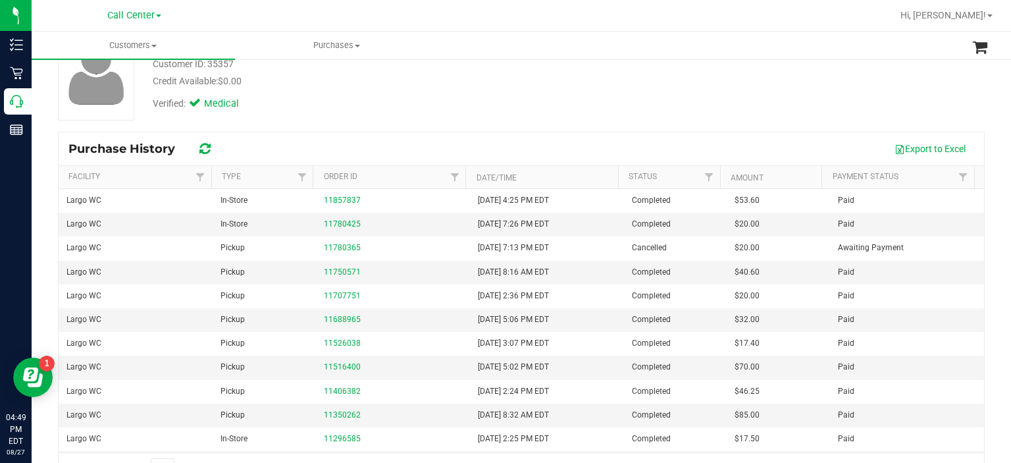
scroll to position [105, 0]
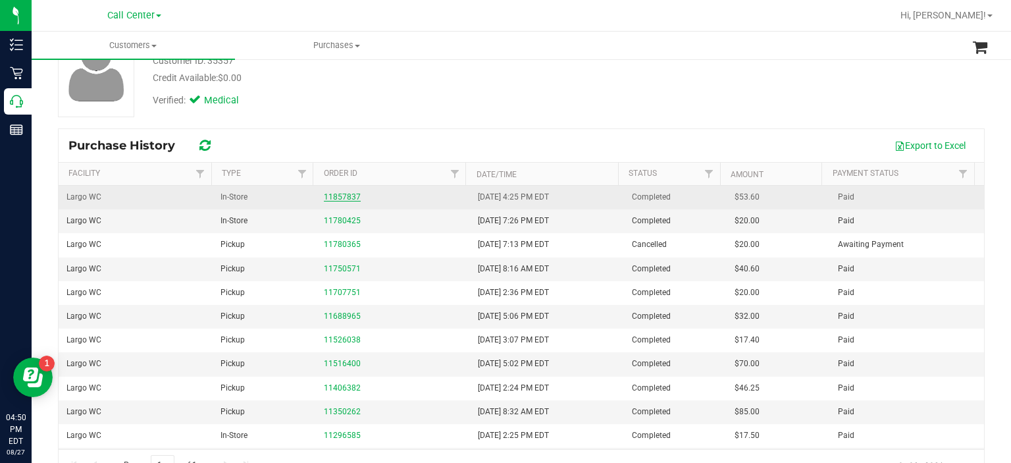
click at [328, 192] on link "11857837" at bounding box center [342, 196] width 37 height 9
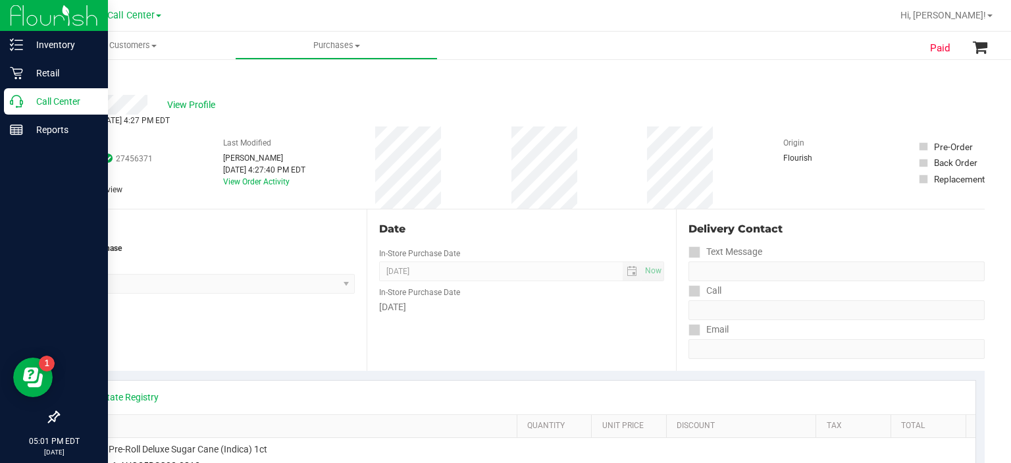
click at [25, 102] on p "Call Center" at bounding box center [62, 101] width 79 height 16
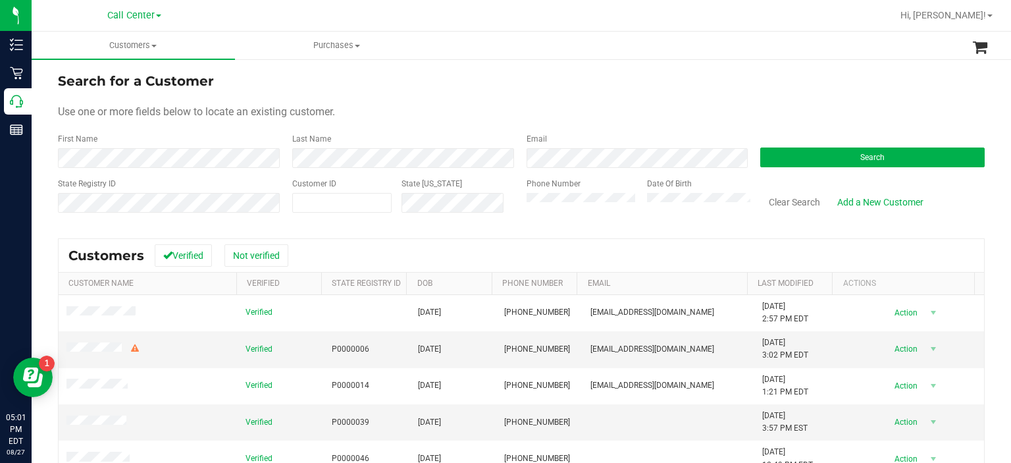
click at [782, 145] on div "Search" at bounding box center [867, 150] width 234 height 35
click at [782, 157] on button "Search" at bounding box center [872, 157] width 224 height 20
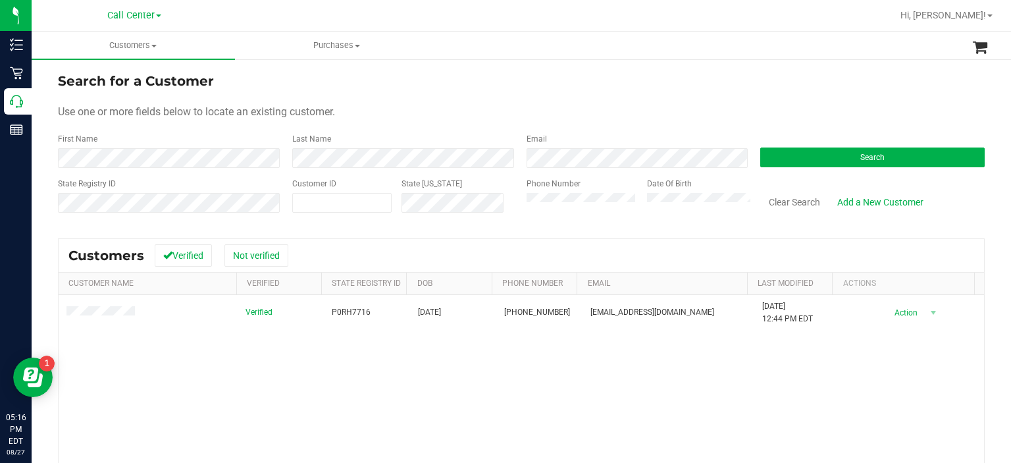
click at [483, 176] on form "Search for a Customer Use one or more fields below to locate an existing custom…" at bounding box center [521, 147] width 927 height 153
click at [542, 189] on label "Phone Number" at bounding box center [554, 184] width 54 height 12
click at [794, 166] on button "Search" at bounding box center [872, 157] width 224 height 20
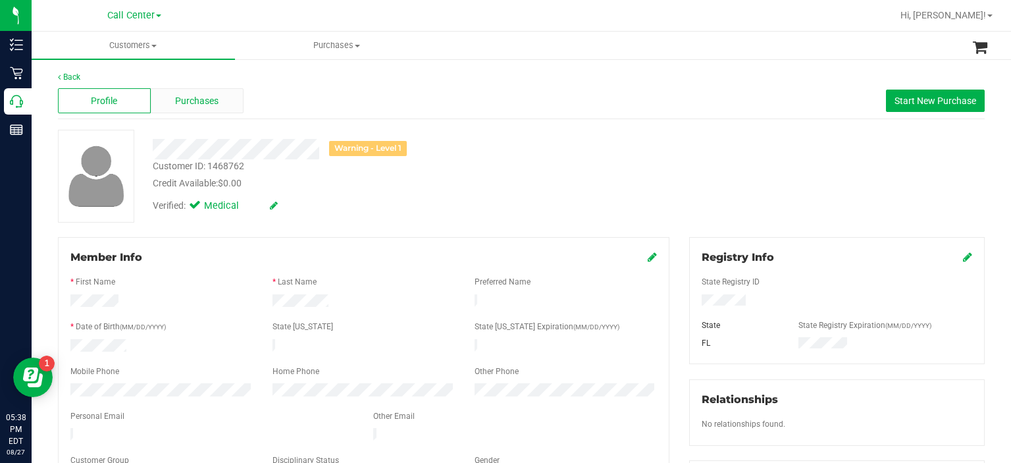
click at [187, 103] on span "Purchases" at bounding box center [196, 101] width 43 height 14
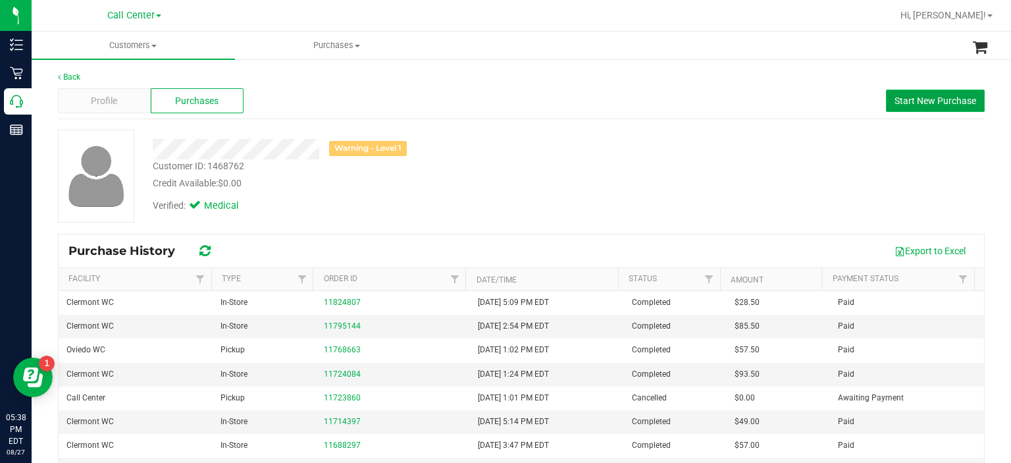
click at [927, 100] on span "Start New Purchase" at bounding box center [935, 100] width 82 height 11
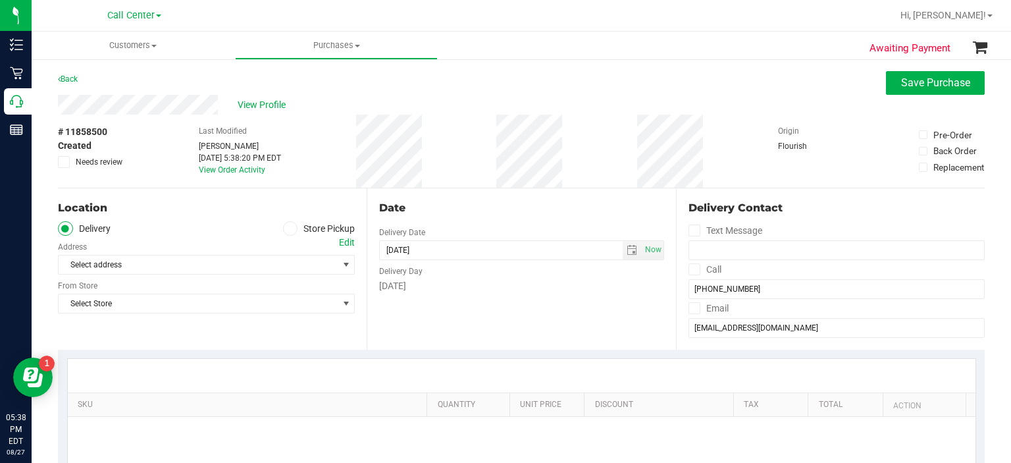
click at [293, 229] on span at bounding box center [290, 228] width 15 height 15
click at [0, 0] on input "Store Pickup" at bounding box center [0, 0] width 0 height 0
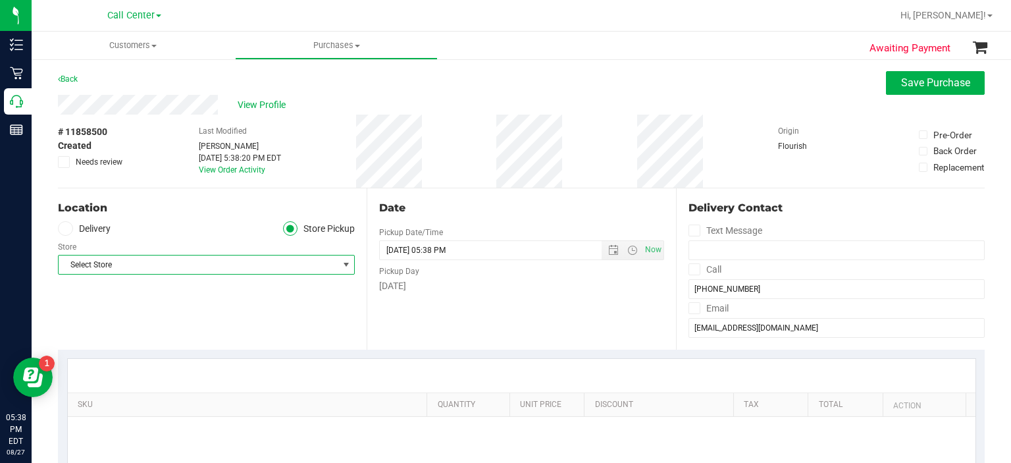
click at [265, 268] on span "Select Store" at bounding box center [198, 264] width 279 height 18
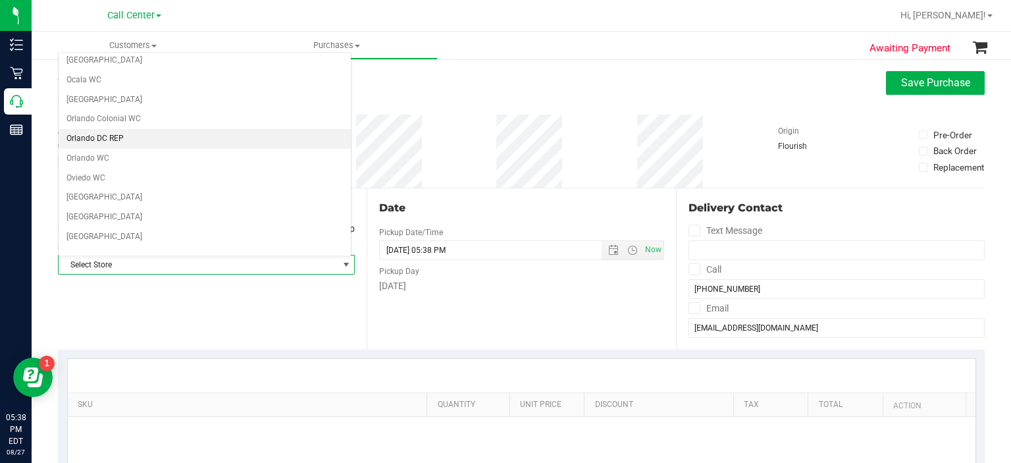
scroll to position [586, 0]
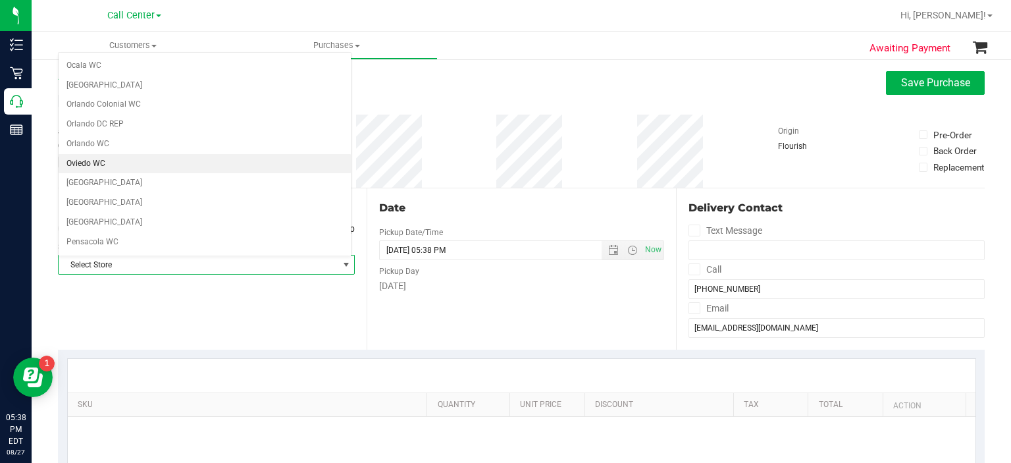
click at [140, 161] on li "Oviedo WC" at bounding box center [205, 164] width 292 height 20
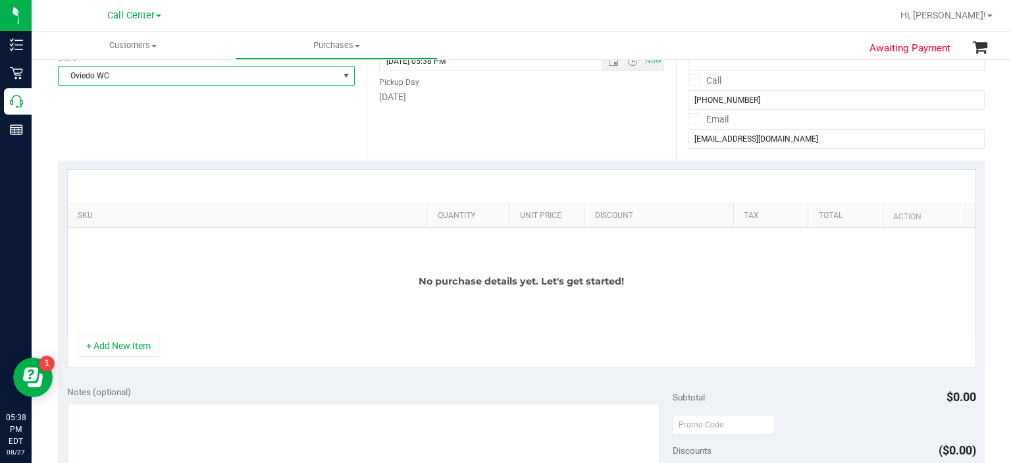
scroll to position [190, 0]
click at [115, 355] on div "+ Add New Item" at bounding box center [521, 350] width 909 height 33
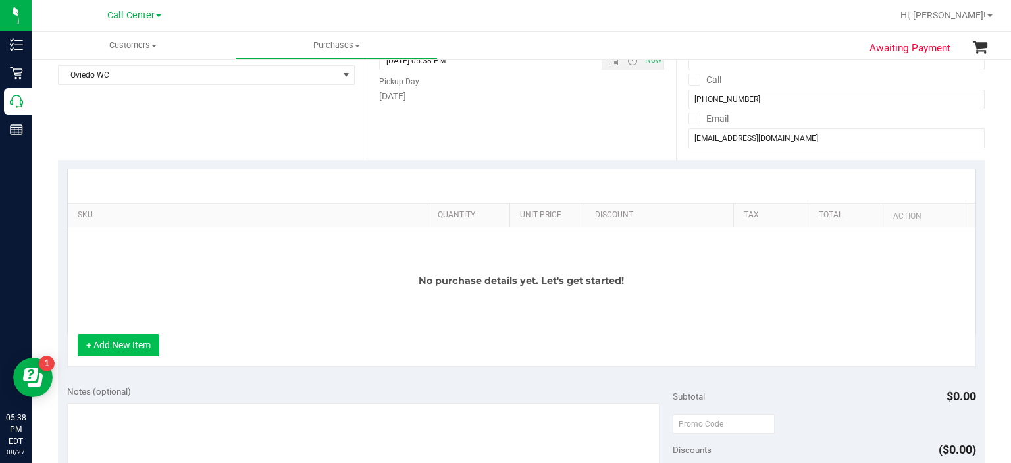
click at [115, 342] on button "+ Add New Item" at bounding box center [119, 345] width 82 height 22
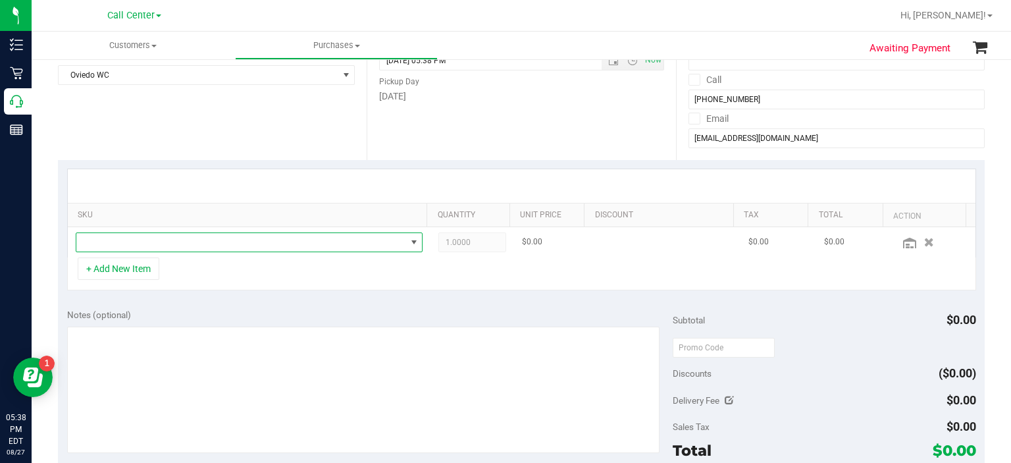
click at [163, 245] on span "NO DATA FOUND" at bounding box center [241, 242] width 330 height 18
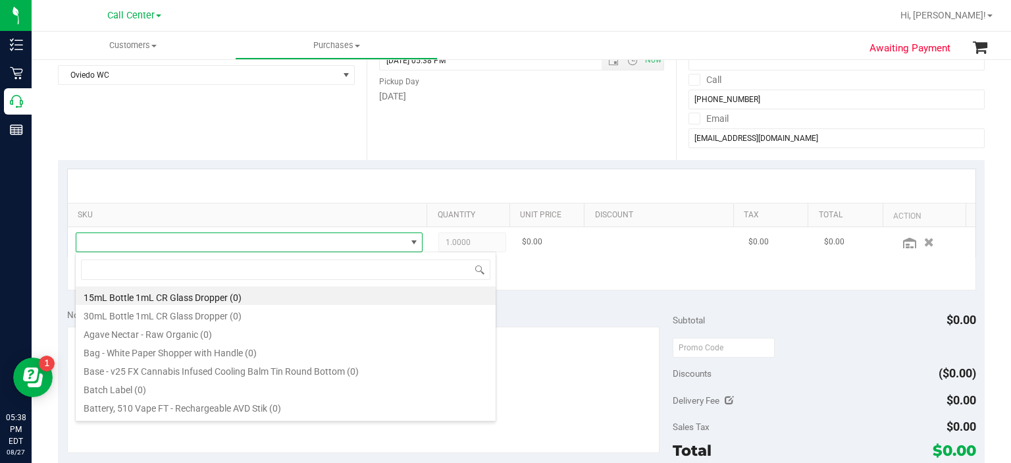
scroll to position [19, 335]
type input "colli"
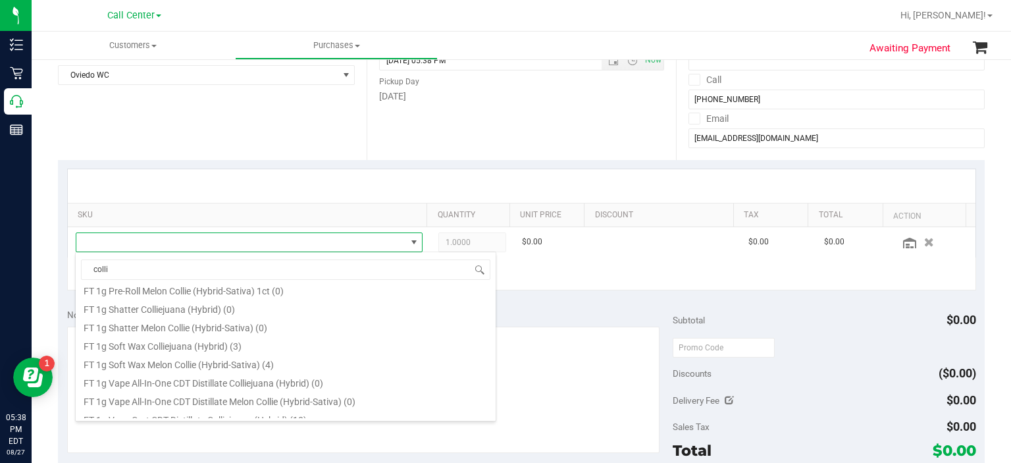
scroll to position [379, 0]
click at [186, 408] on li "FT 1g Vape Cart CDT Distillate Colliejuana (Hybrid) (10)" at bounding box center [286, 414] width 420 height 18
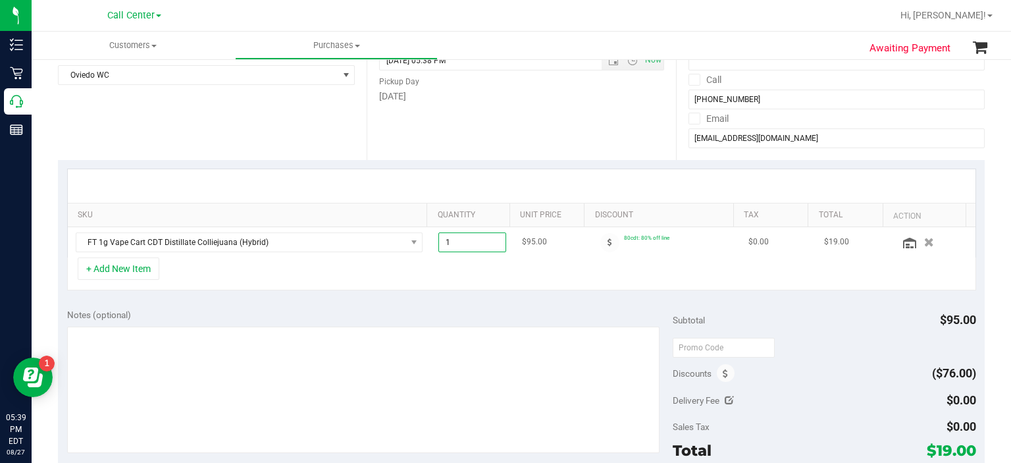
click at [450, 249] on span "1.00 1" at bounding box center [472, 242] width 68 height 20
type input "4"
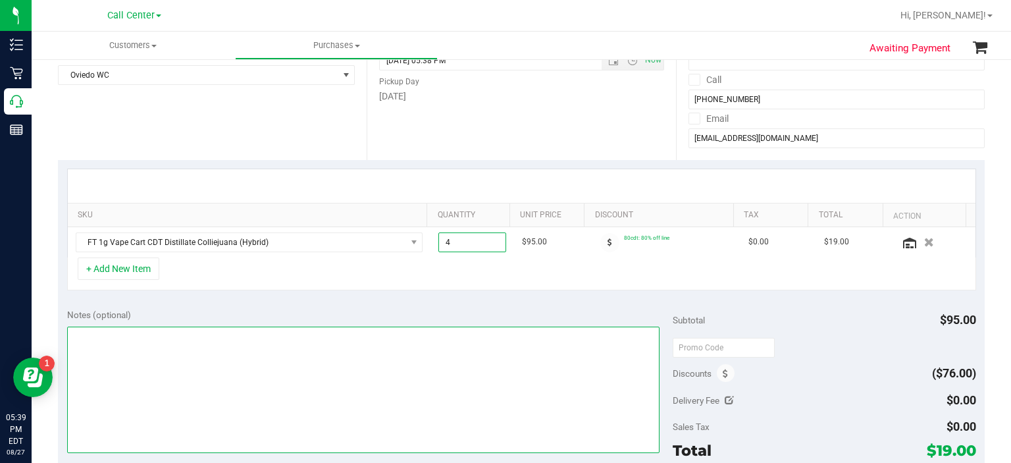
type input "4.00"
click at [452, 333] on textarea at bounding box center [363, 389] width 593 height 126
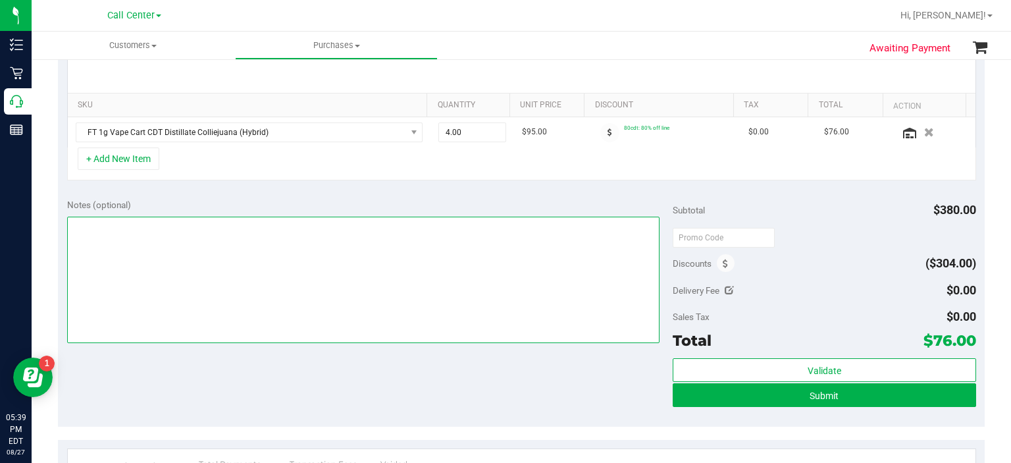
scroll to position [300, 0]
click at [453, 307] on textarea at bounding box center [363, 279] width 593 height 126
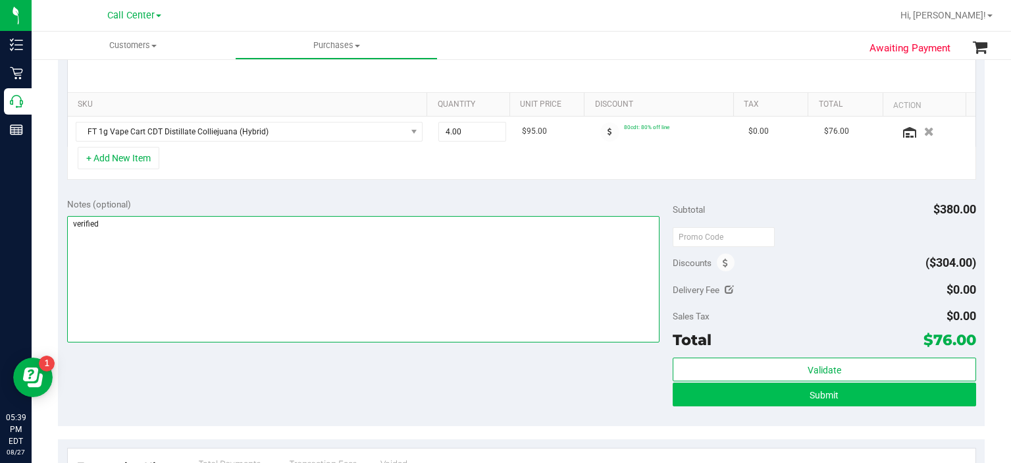
type textarea "verified"
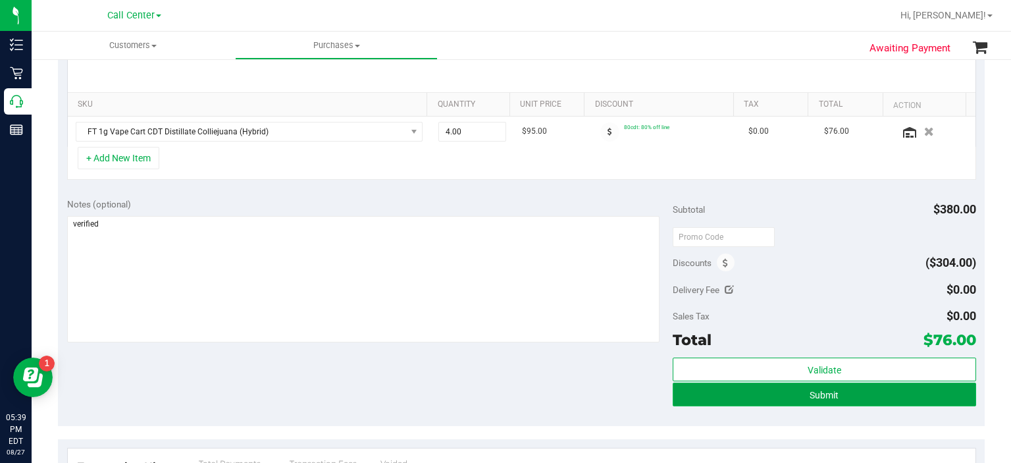
click at [675, 400] on button "Submit" at bounding box center [824, 394] width 303 height 24
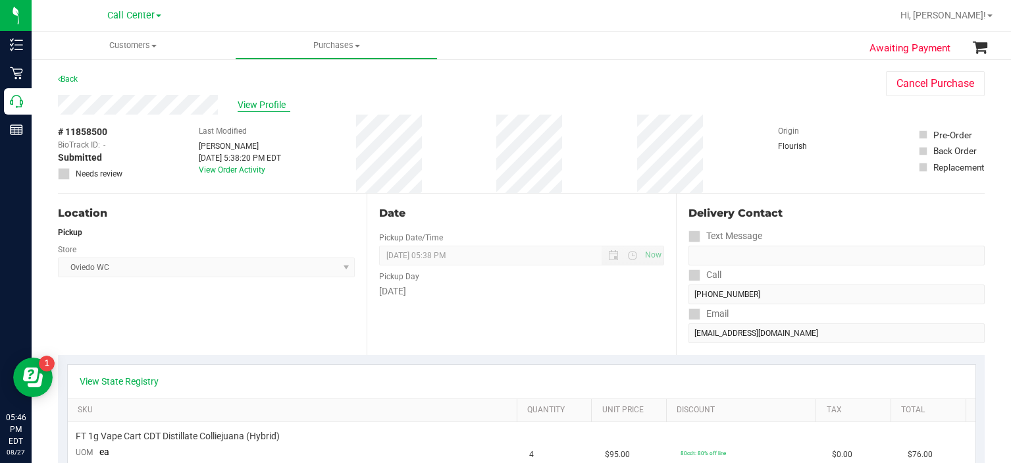
click at [261, 107] on span "View Profile" at bounding box center [264, 105] width 53 height 14
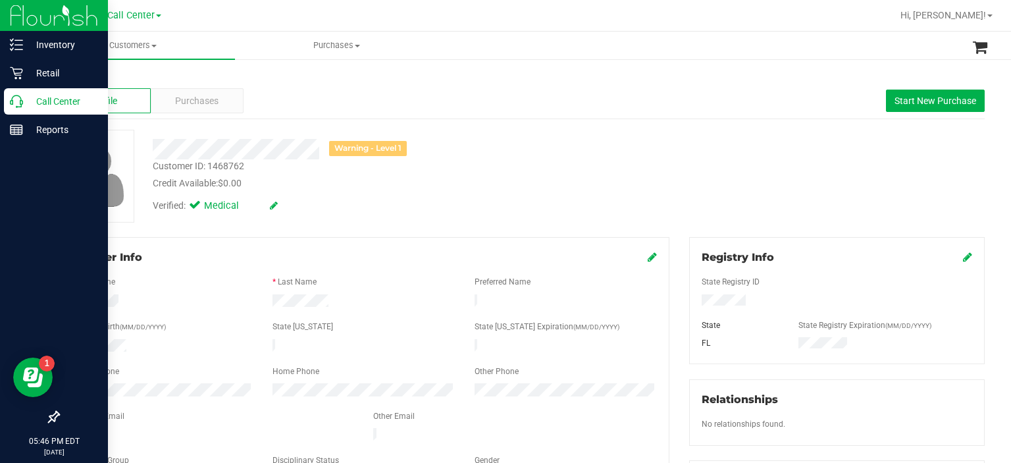
click at [23, 99] on p "Call Center" at bounding box center [62, 101] width 79 height 16
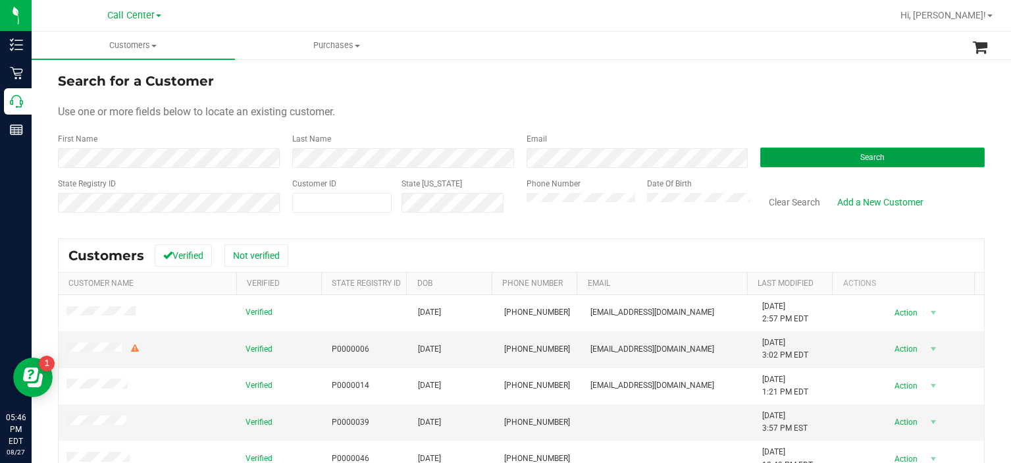
click at [771, 158] on button "Search" at bounding box center [872, 157] width 224 height 20
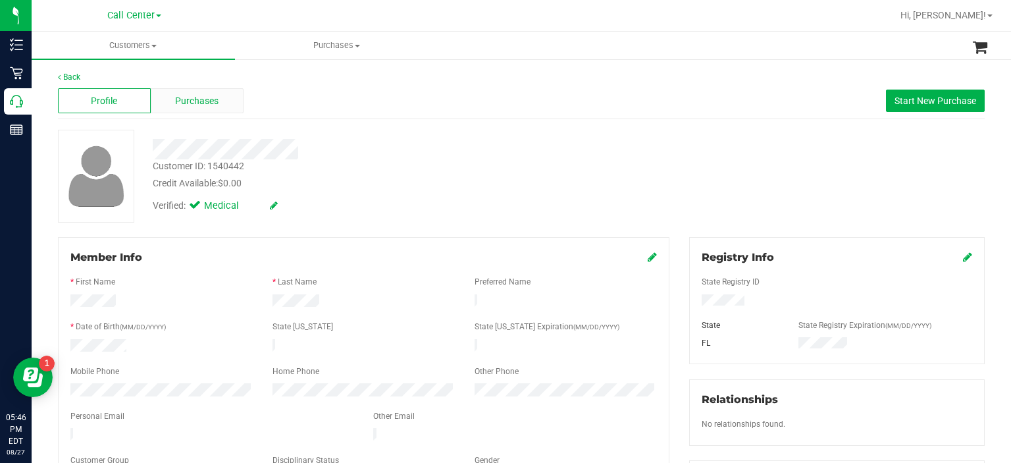
click at [201, 105] on span "Purchases" at bounding box center [196, 101] width 43 height 14
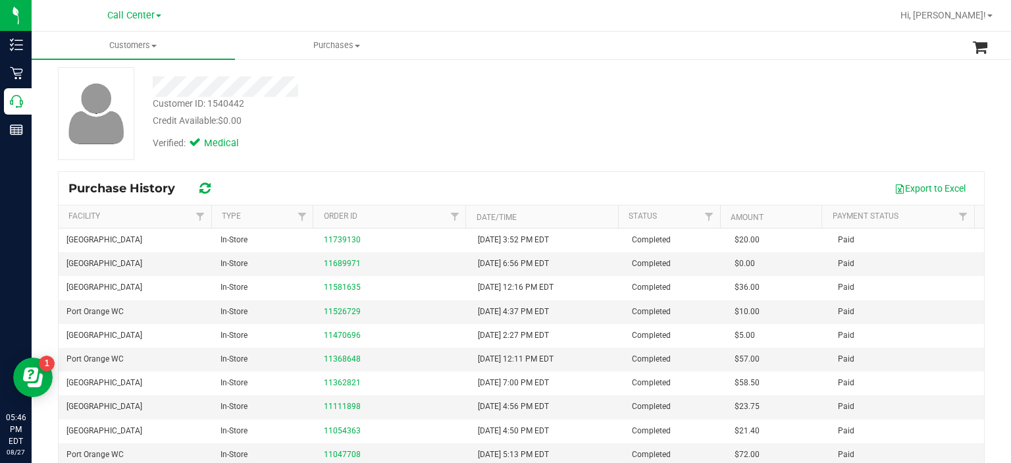
scroll to position [63, 0]
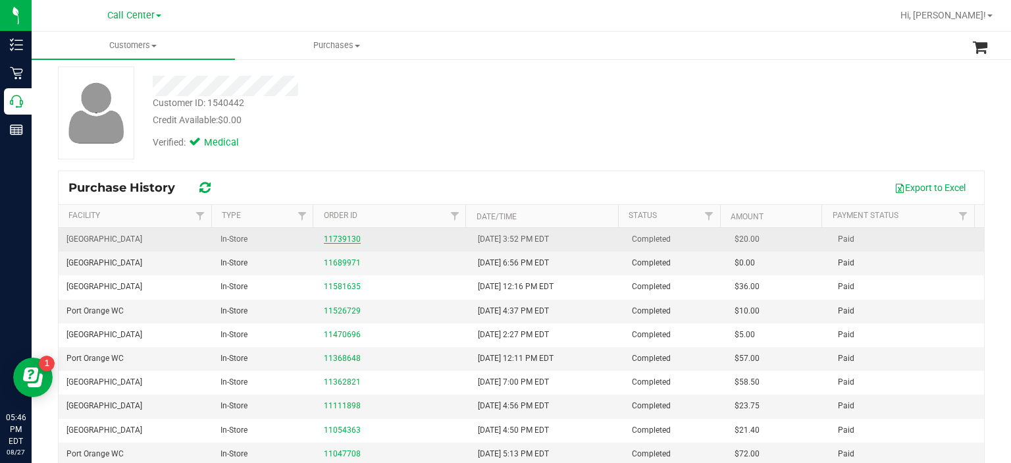
click at [331, 234] on link "11739130" at bounding box center [342, 238] width 37 height 9
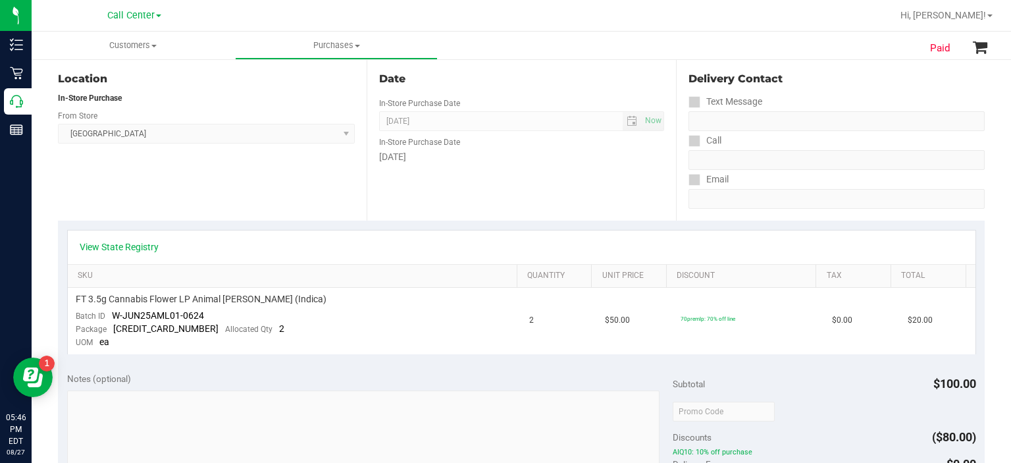
scroll to position [155, 0]
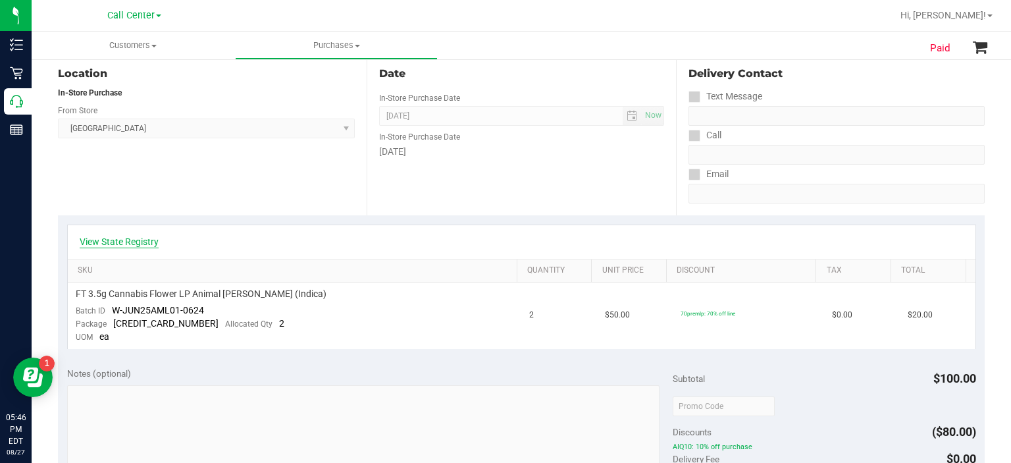
click at [132, 244] on link "View State Registry" at bounding box center [119, 241] width 79 height 13
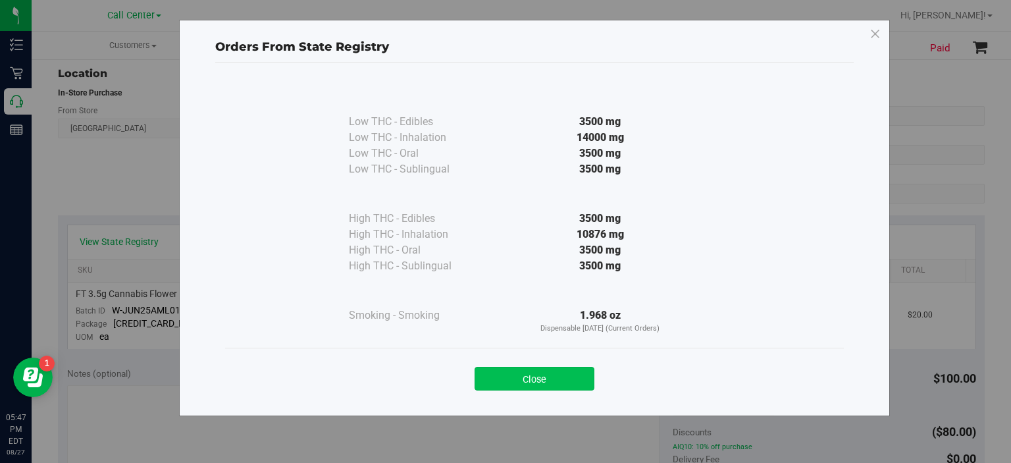
click at [488, 380] on button "Close" at bounding box center [535, 379] width 120 height 24
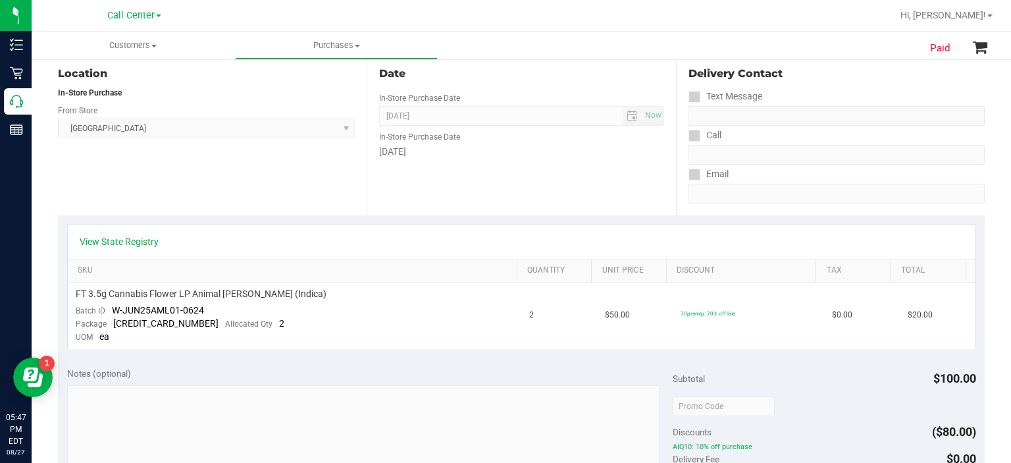
scroll to position [0, 0]
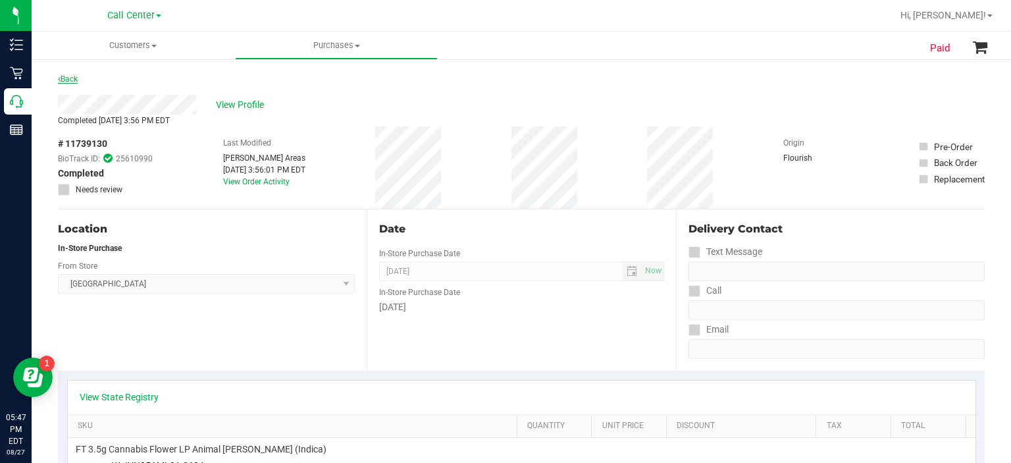
click at [64, 77] on link "Back" at bounding box center [68, 78] width 20 height 9
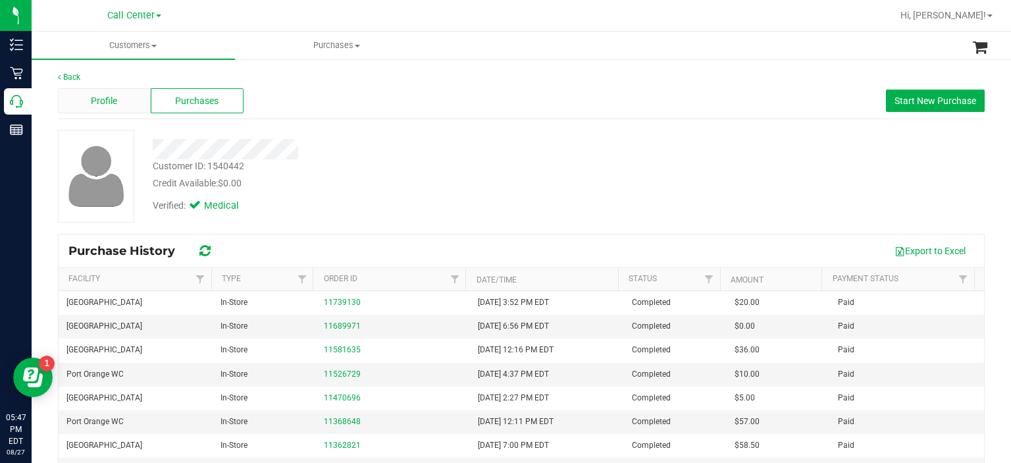
click at [130, 95] on div "Profile" at bounding box center [104, 100] width 93 height 25
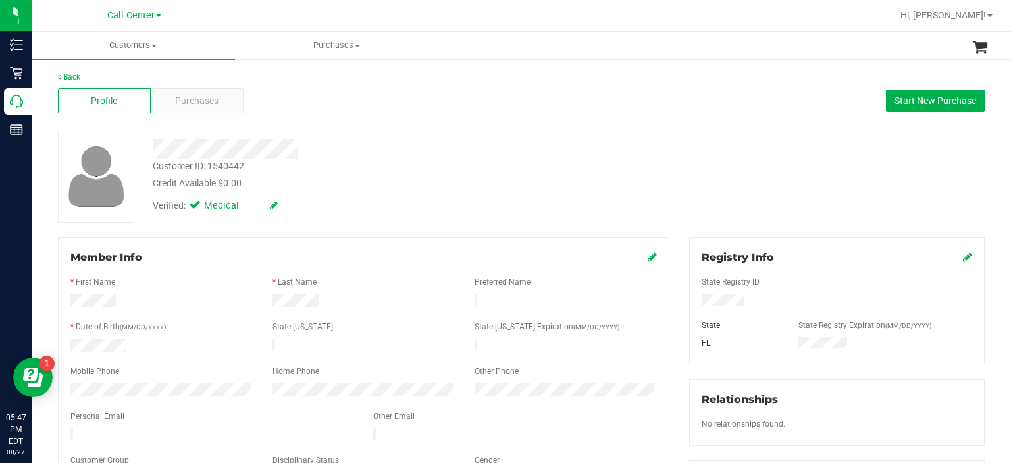
scroll to position [33, 0]
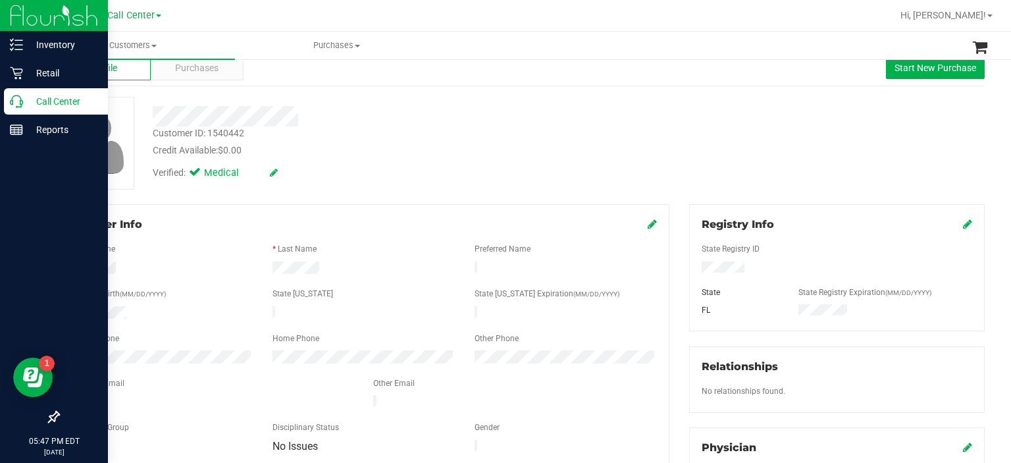
drag, startPoint x: 200, startPoint y: 392, endPoint x: 31, endPoint y: 402, distance: 169.4
click at [31, 402] on div "Inventory Retail Call Center Reports 05:47 PM EDT 08/27/2025 08/27 Call Center …" at bounding box center [505, 231] width 1011 height 463
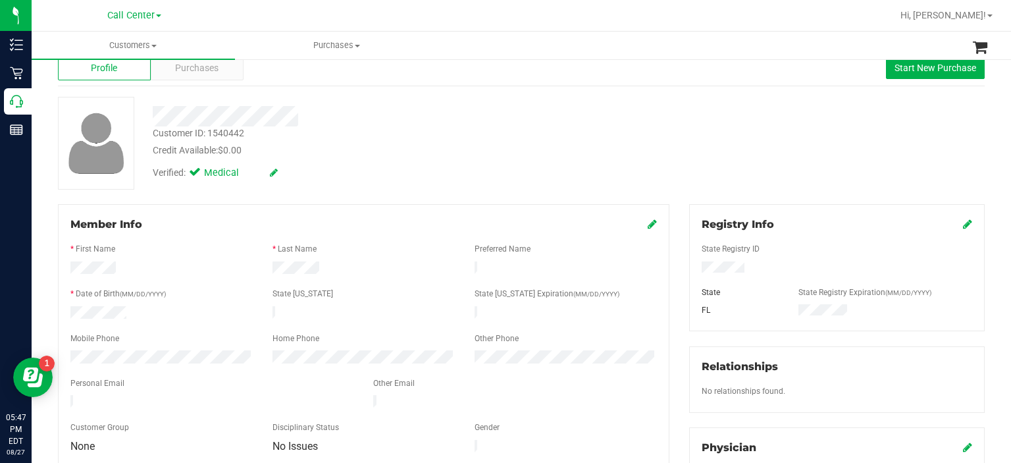
click at [176, 421] on div "Customer Group" at bounding box center [162, 428] width 202 height 15
click at [73, 395] on div at bounding box center [212, 403] width 303 height 16
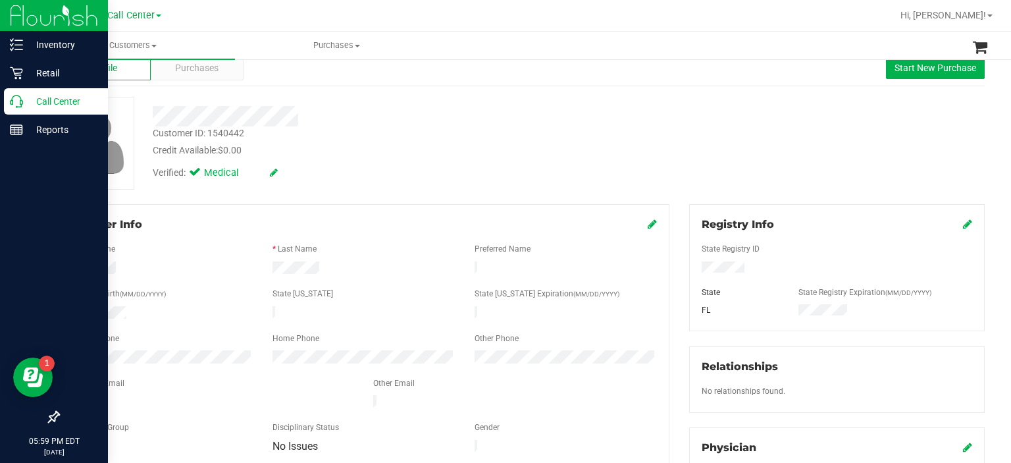
click at [63, 99] on p "Call Center" at bounding box center [62, 101] width 79 height 16
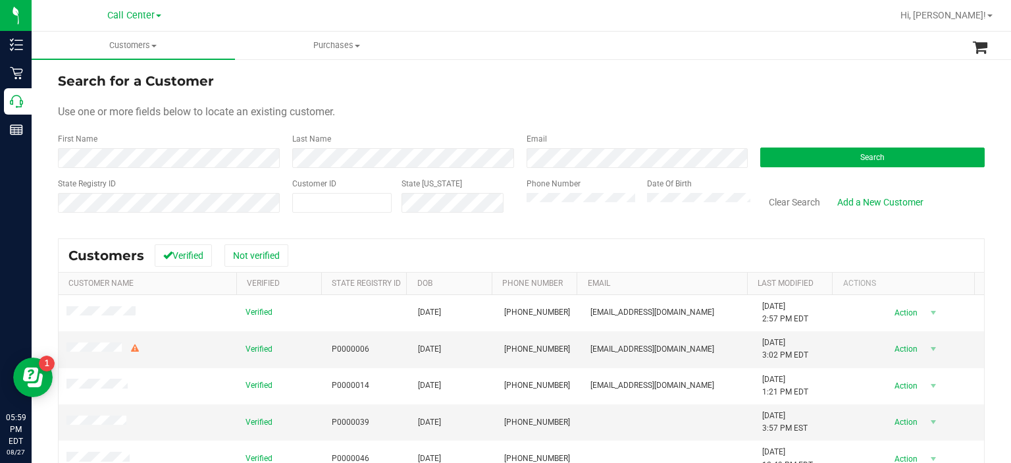
click at [541, 213] on div "Phone Number" at bounding box center [582, 201] width 111 height 47
click at [829, 165] on button "Search" at bounding box center [872, 157] width 224 height 20
